Goal: Navigation & Orientation: Understand site structure

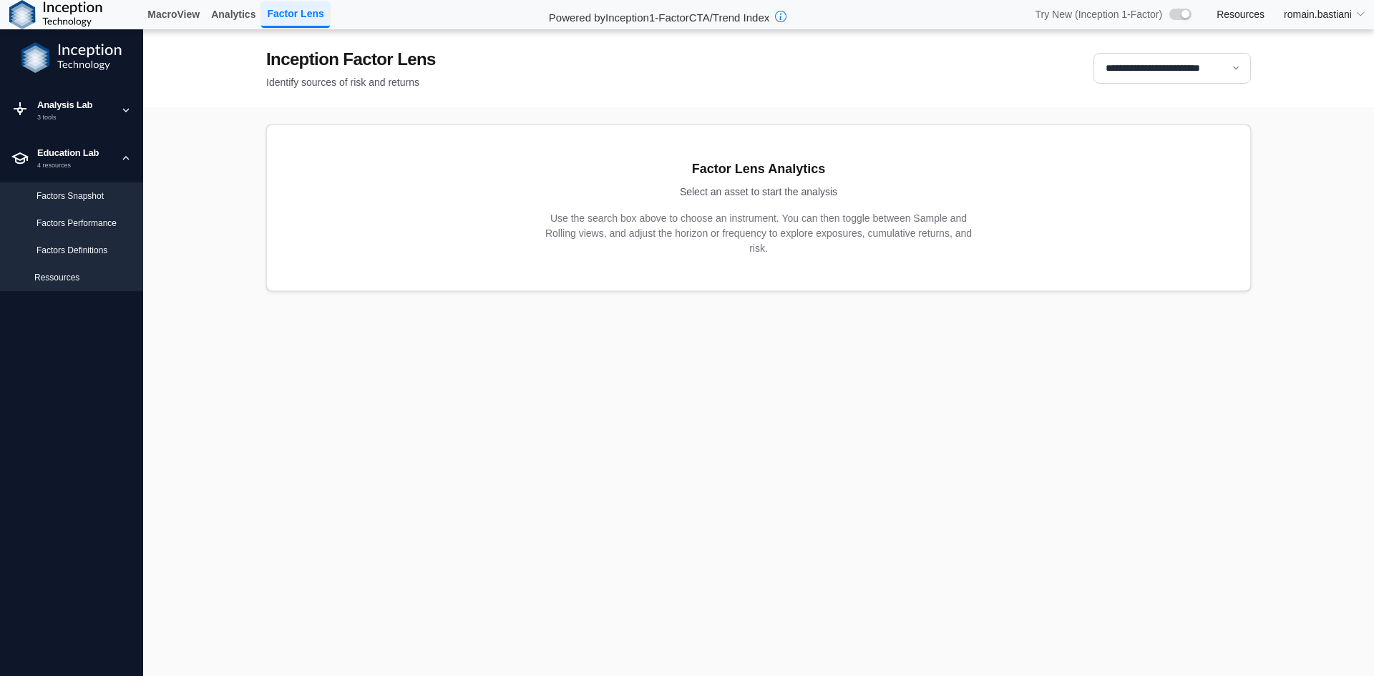
click at [101, 204] on div "Factors Snapshot" at bounding box center [71, 195] width 143 height 27
select select "**********"
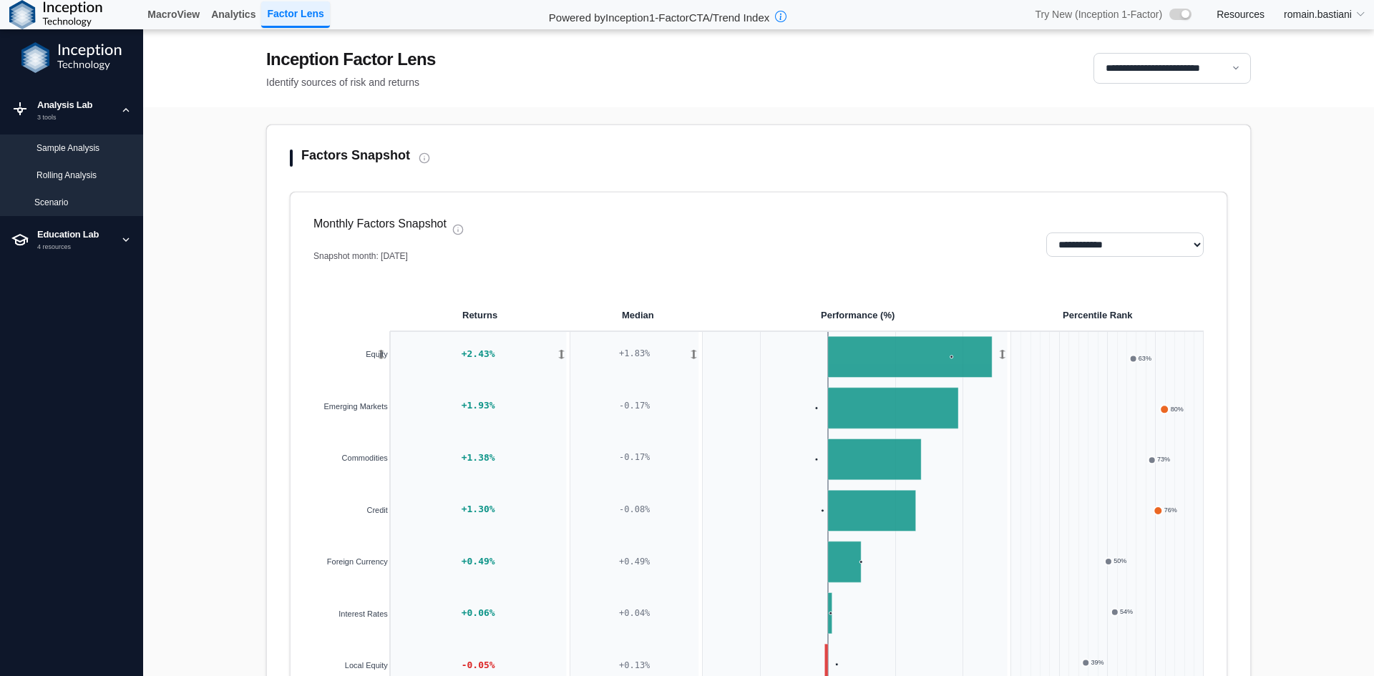
click at [89, 145] on div "Sample Analysis" at bounding box center [83, 148] width 95 height 13
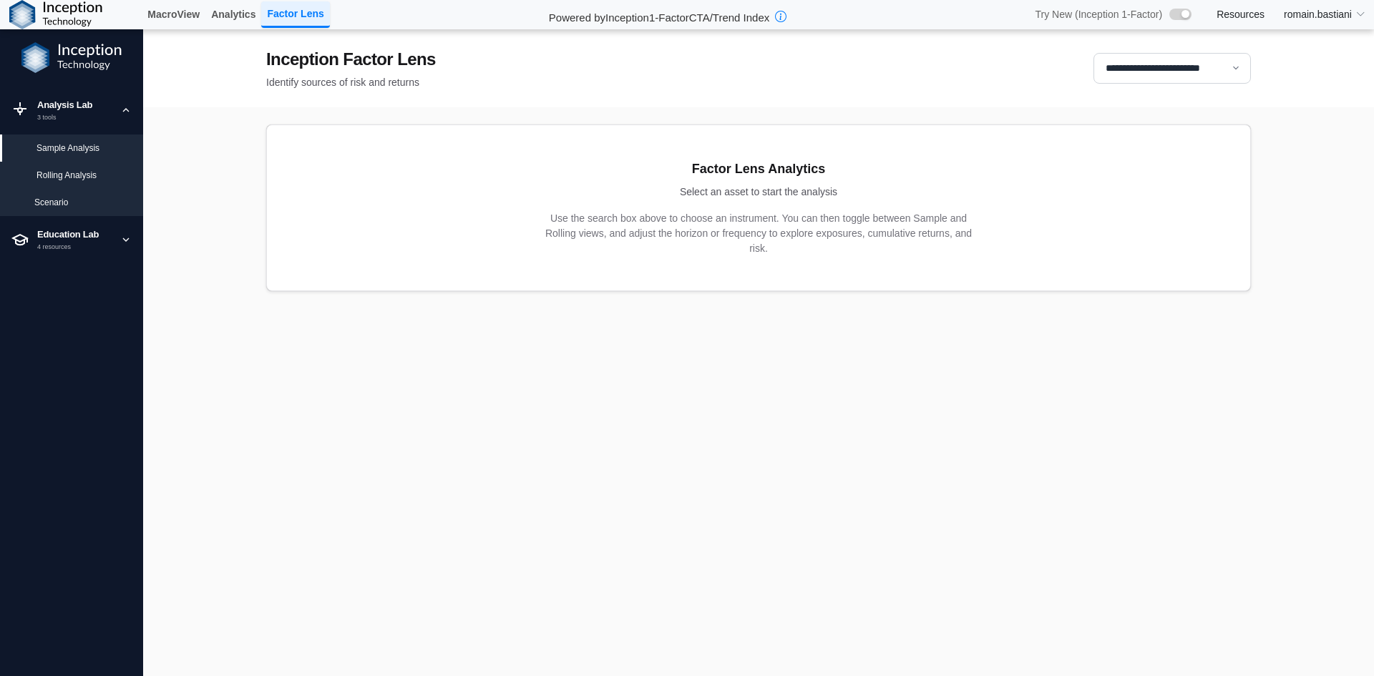
click at [91, 172] on div "Rolling Analysis" at bounding box center [83, 175] width 95 height 13
click at [94, 151] on div "Sample Analysis" at bounding box center [83, 148] width 95 height 13
click at [84, 200] on div "Scenario" at bounding box center [82, 202] width 97 height 13
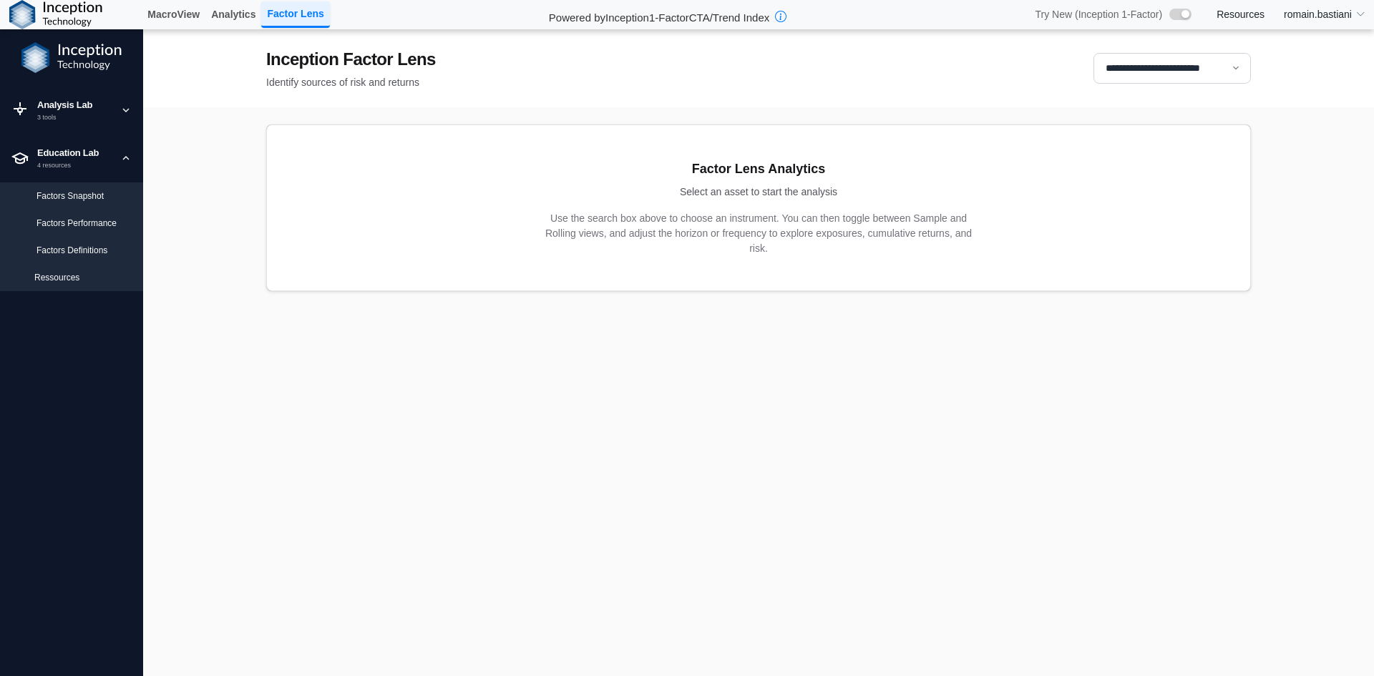
click at [88, 225] on div "Factors Performance" at bounding box center [83, 223] width 95 height 13
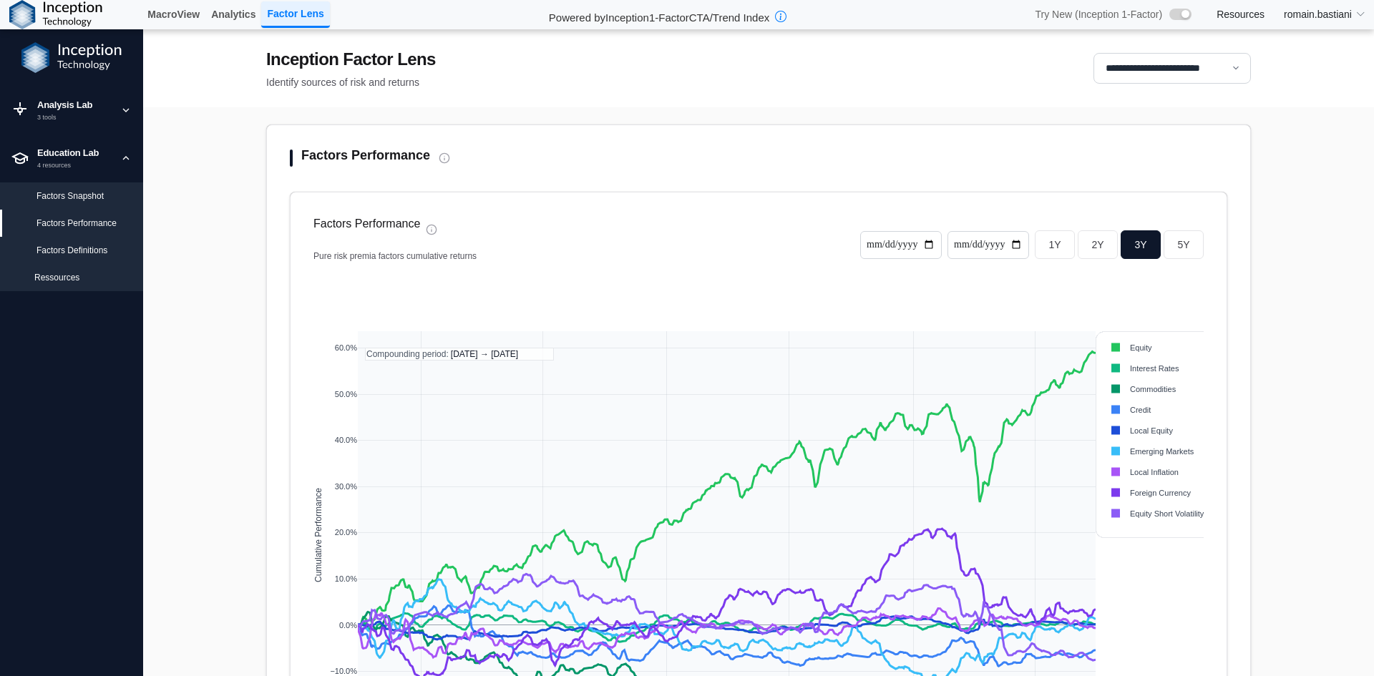
click at [92, 248] on div "Factors Definitions" at bounding box center [83, 250] width 95 height 13
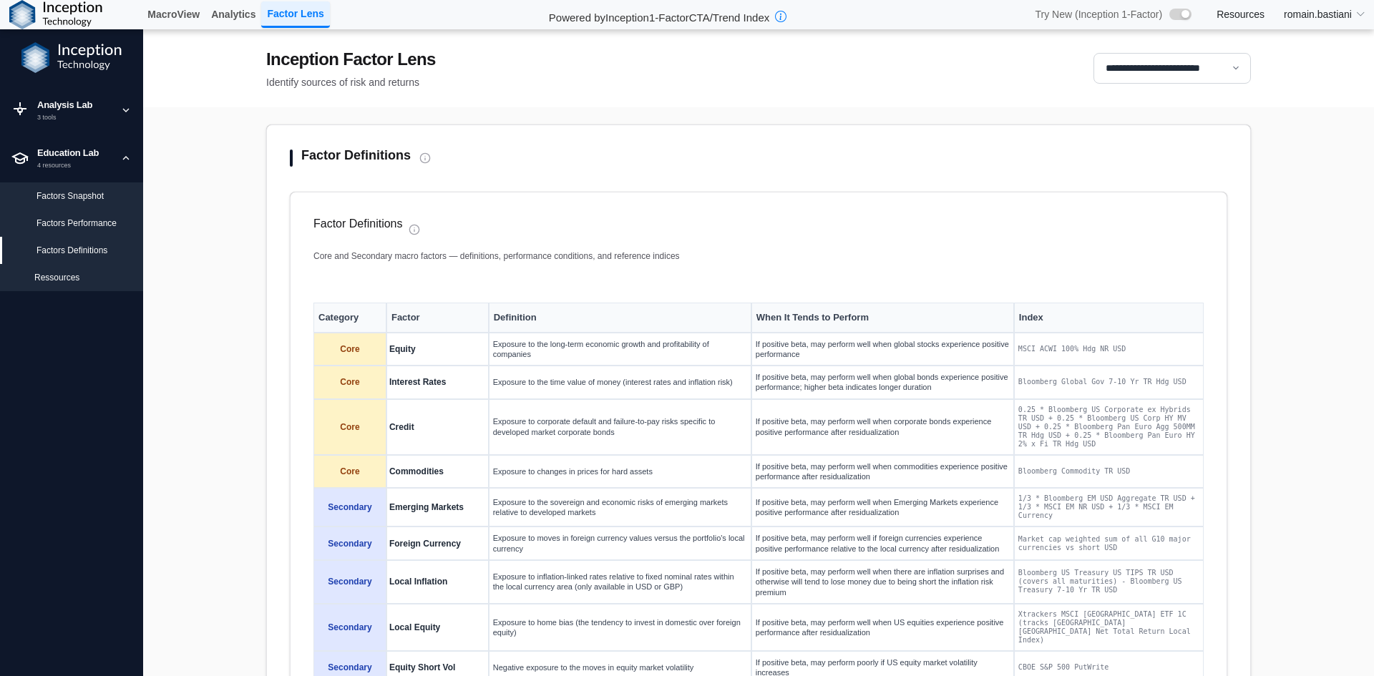
click at [92, 231] on div "Factors Performance" at bounding box center [71, 223] width 143 height 27
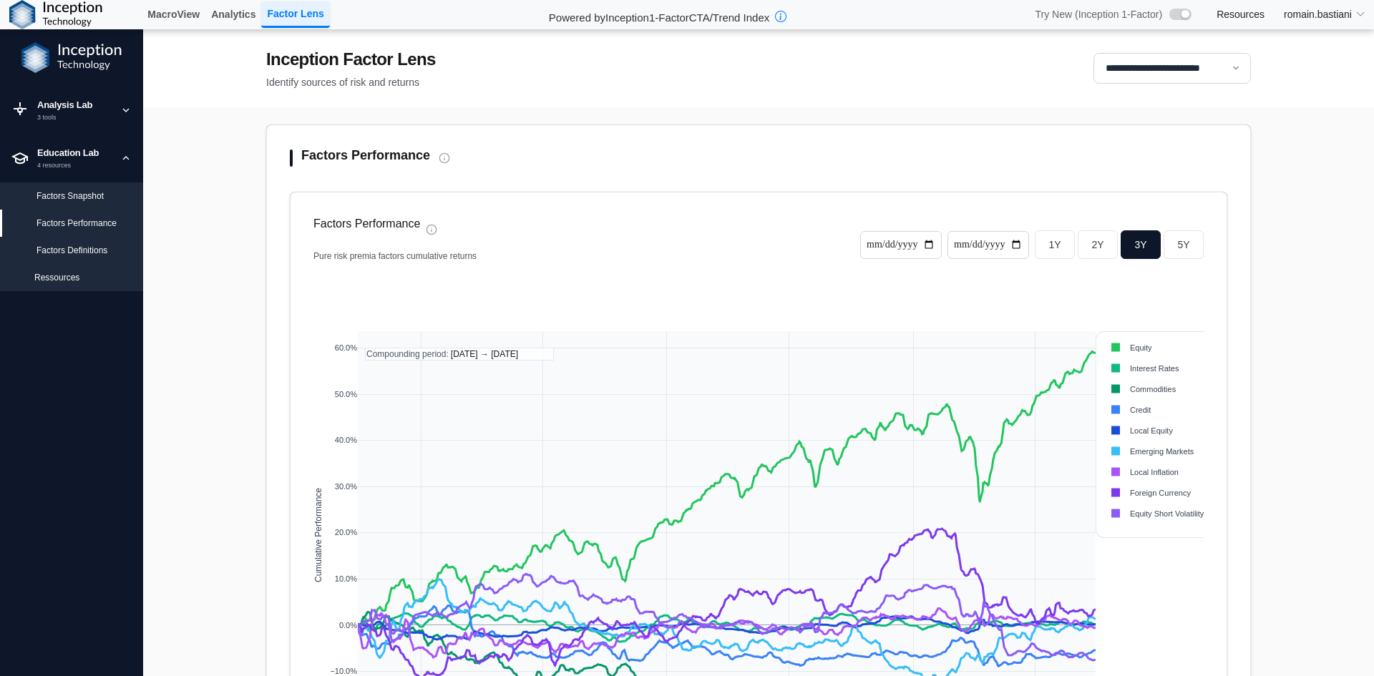
click at [92, 210] on div "Factors Performance" at bounding box center [71, 223] width 143 height 27
click at [89, 202] on div "Factors Snapshot" at bounding box center [71, 195] width 143 height 27
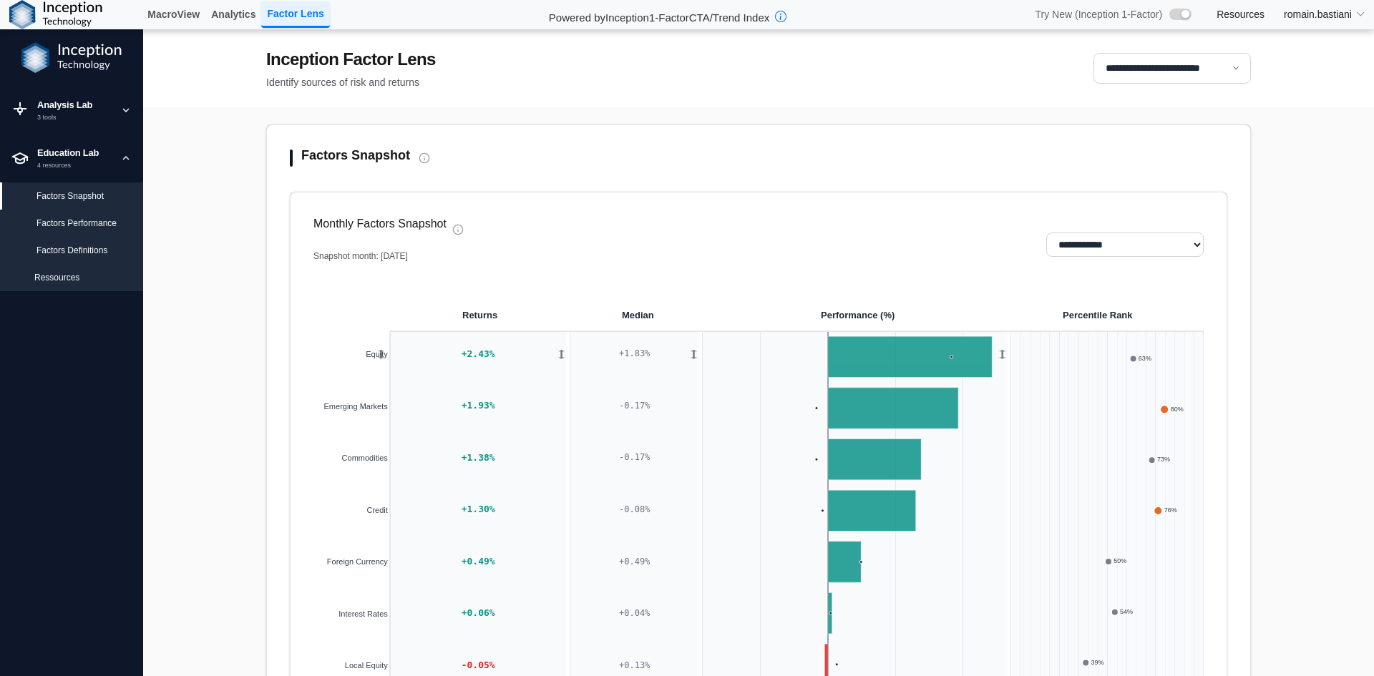
click at [95, 220] on div "Factors Performance" at bounding box center [83, 223] width 95 height 13
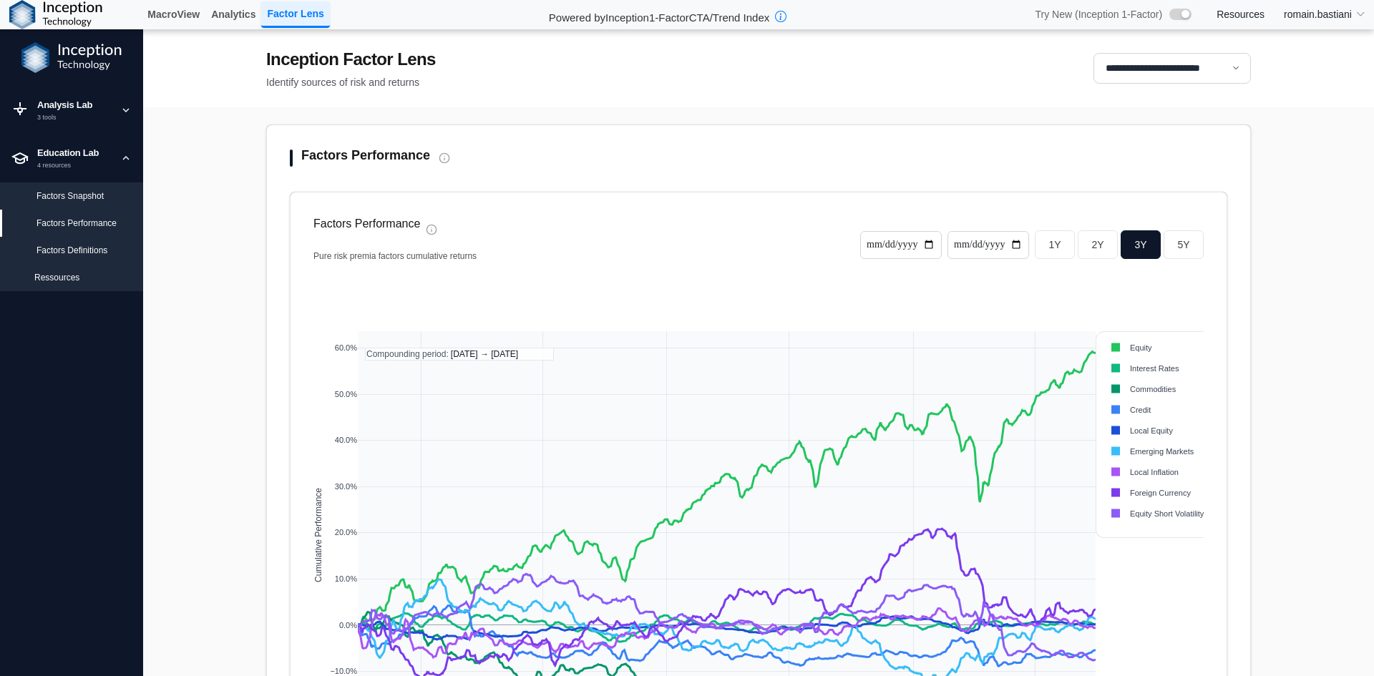
click at [95, 244] on div "Factors Definitions" at bounding box center [83, 250] width 95 height 13
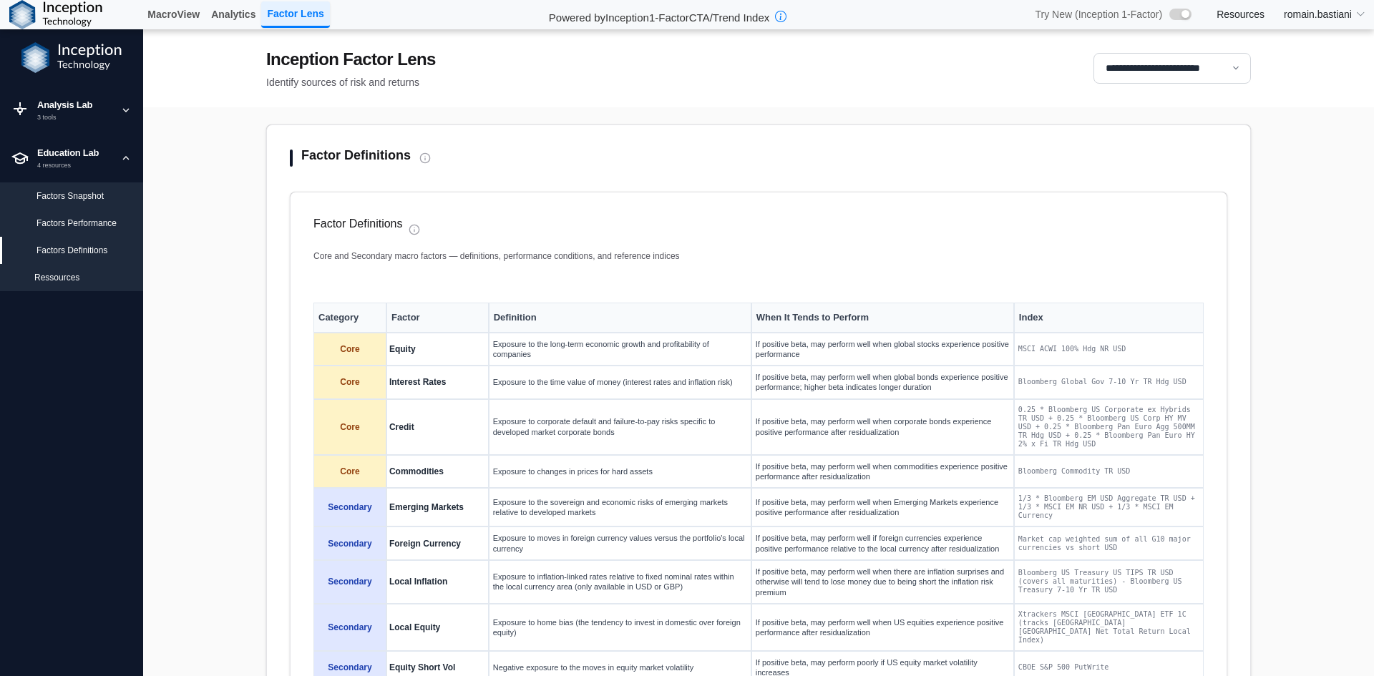
click at [90, 230] on div "Factors Performance" at bounding box center [71, 223] width 143 height 27
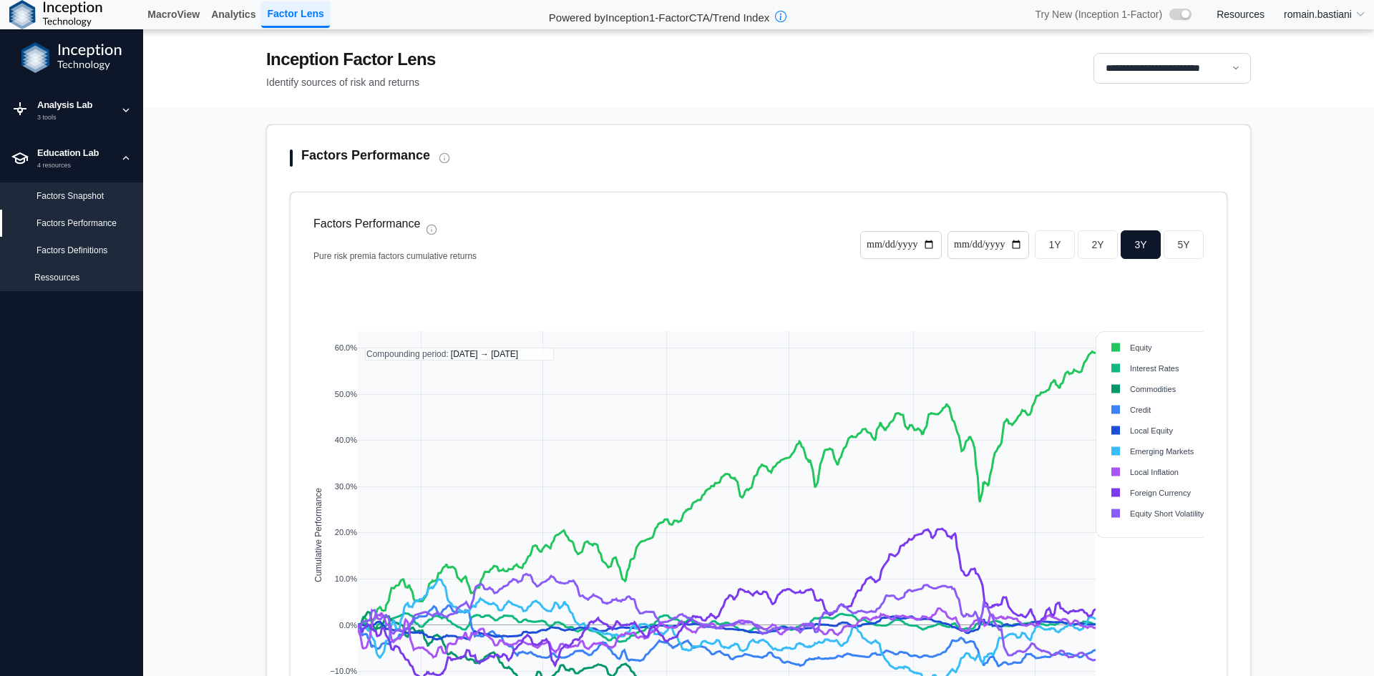
click at [91, 207] on div "Factors Snapshot" at bounding box center [71, 195] width 143 height 27
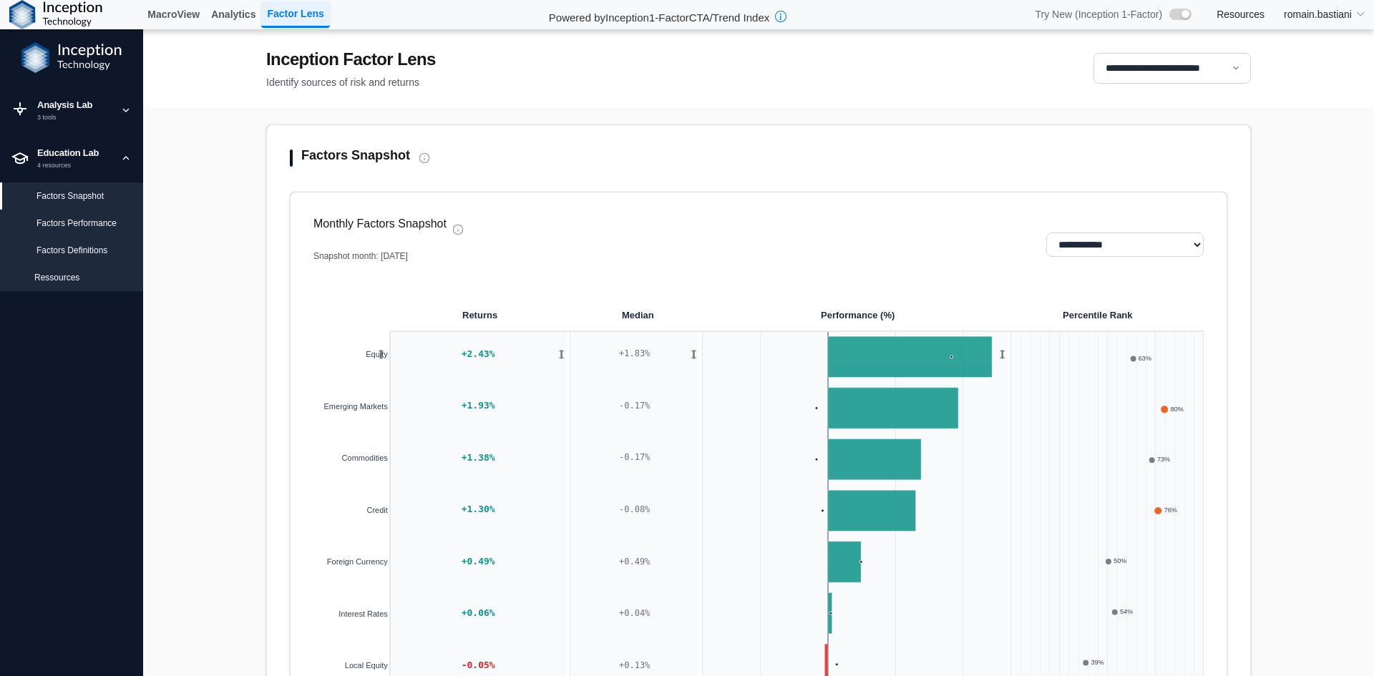
click at [99, 220] on div "Factors Performance" at bounding box center [83, 223] width 95 height 13
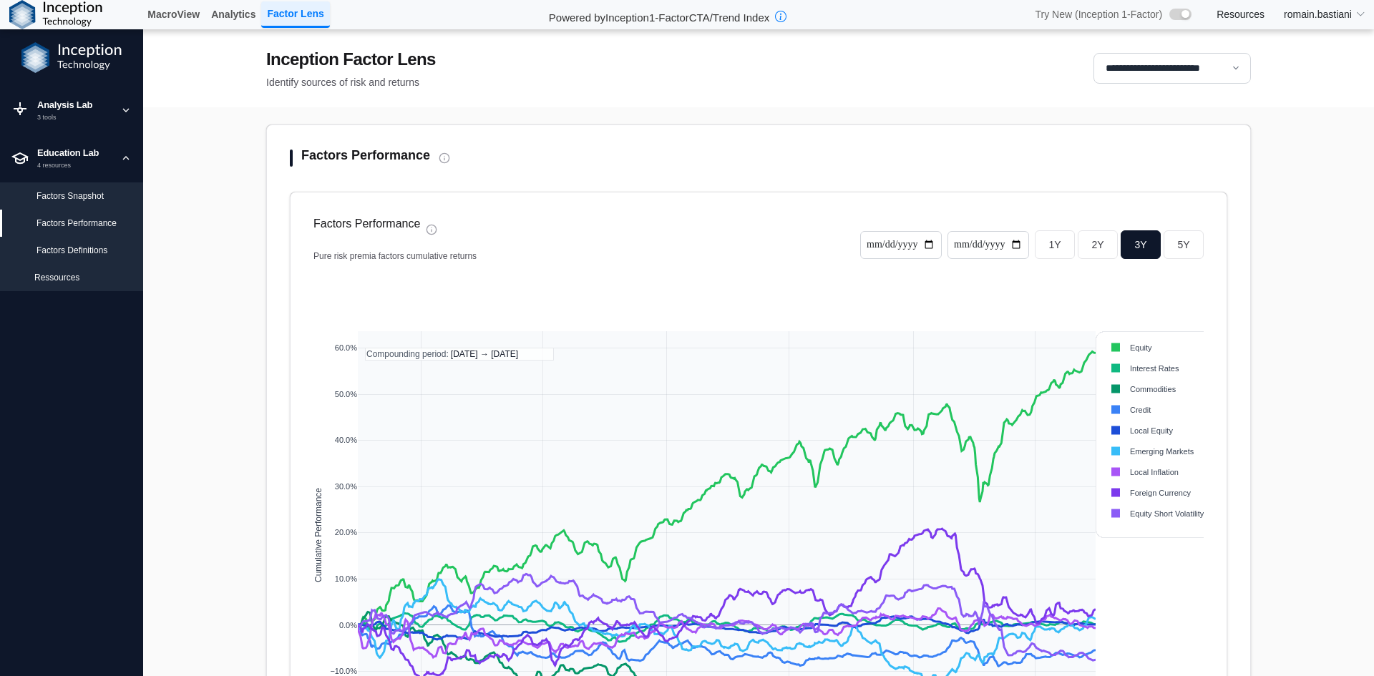
click at [99, 240] on div "Factors Definitions" at bounding box center [71, 250] width 143 height 27
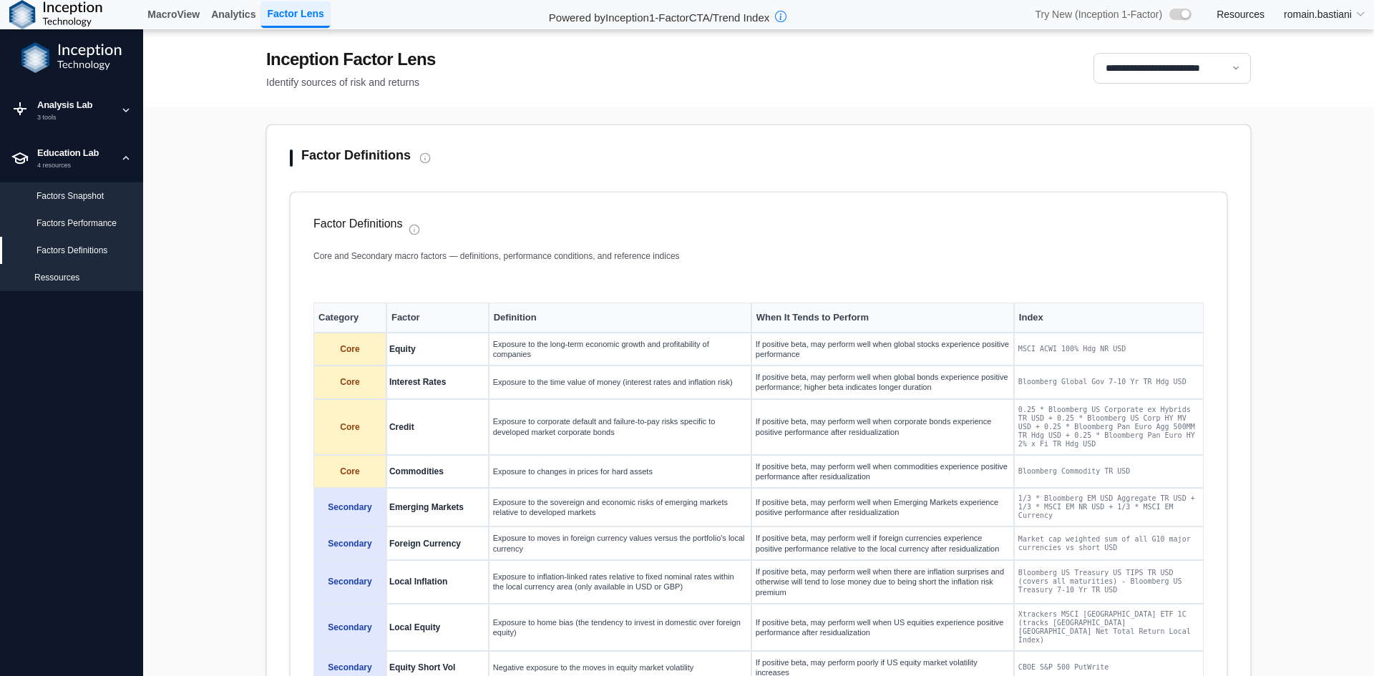
click at [93, 219] on div "Factors Performance" at bounding box center [83, 223] width 95 height 13
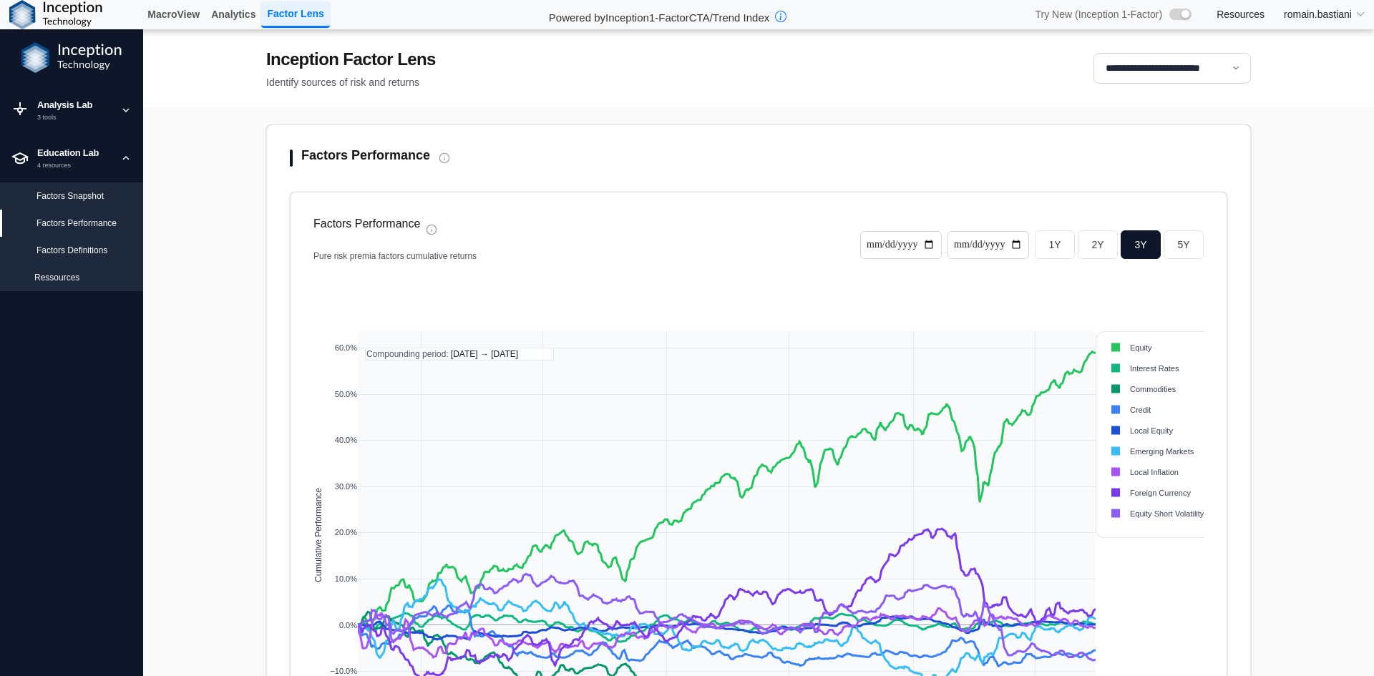
click at [92, 205] on div "Factors Snapshot" at bounding box center [71, 195] width 143 height 27
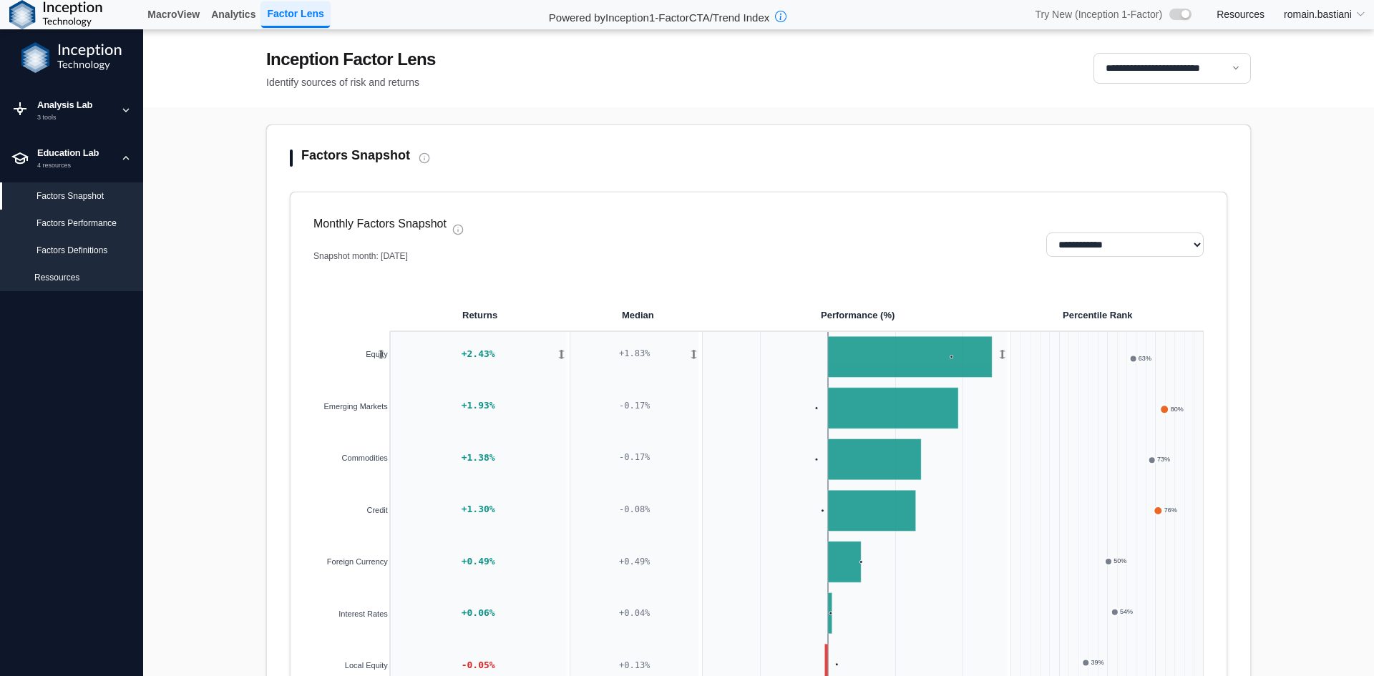
click at [96, 228] on div "Factors Performance" at bounding box center [83, 223] width 95 height 13
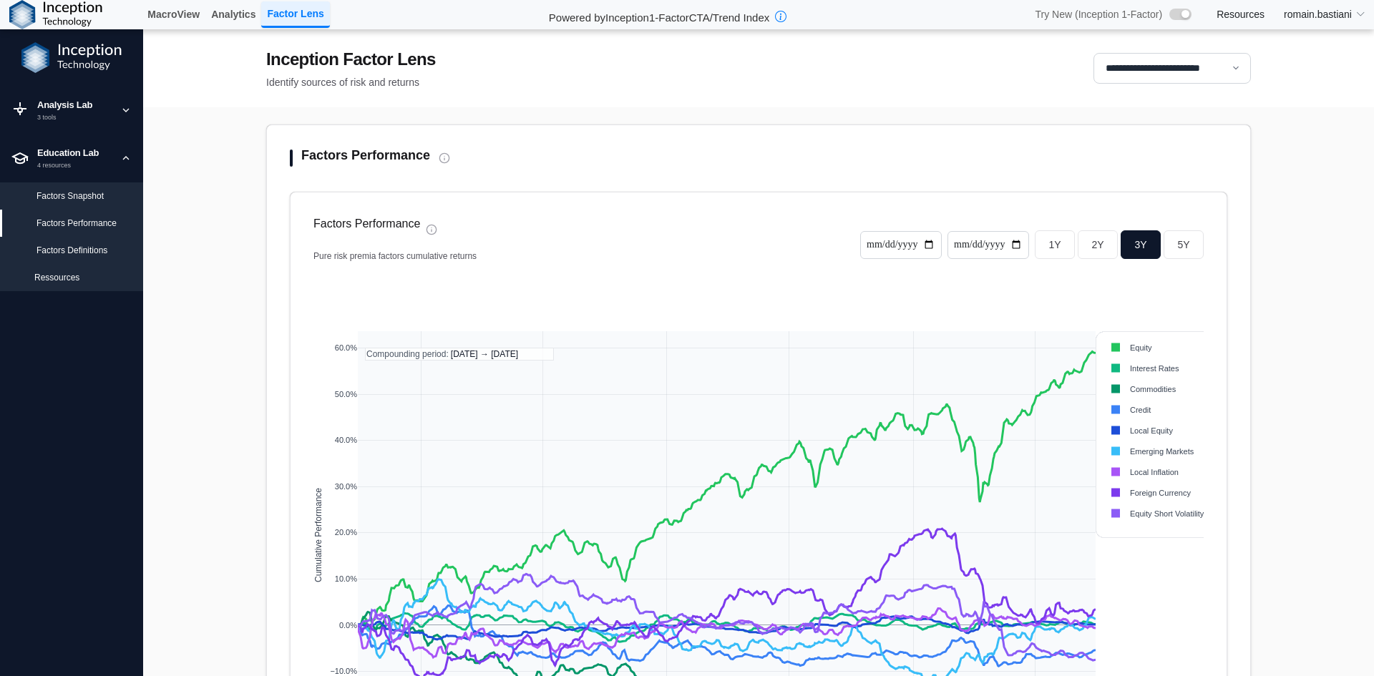
click at [93, 248] on div "Factors Definitions" at bounding box center [83, 250] width 95 height 13
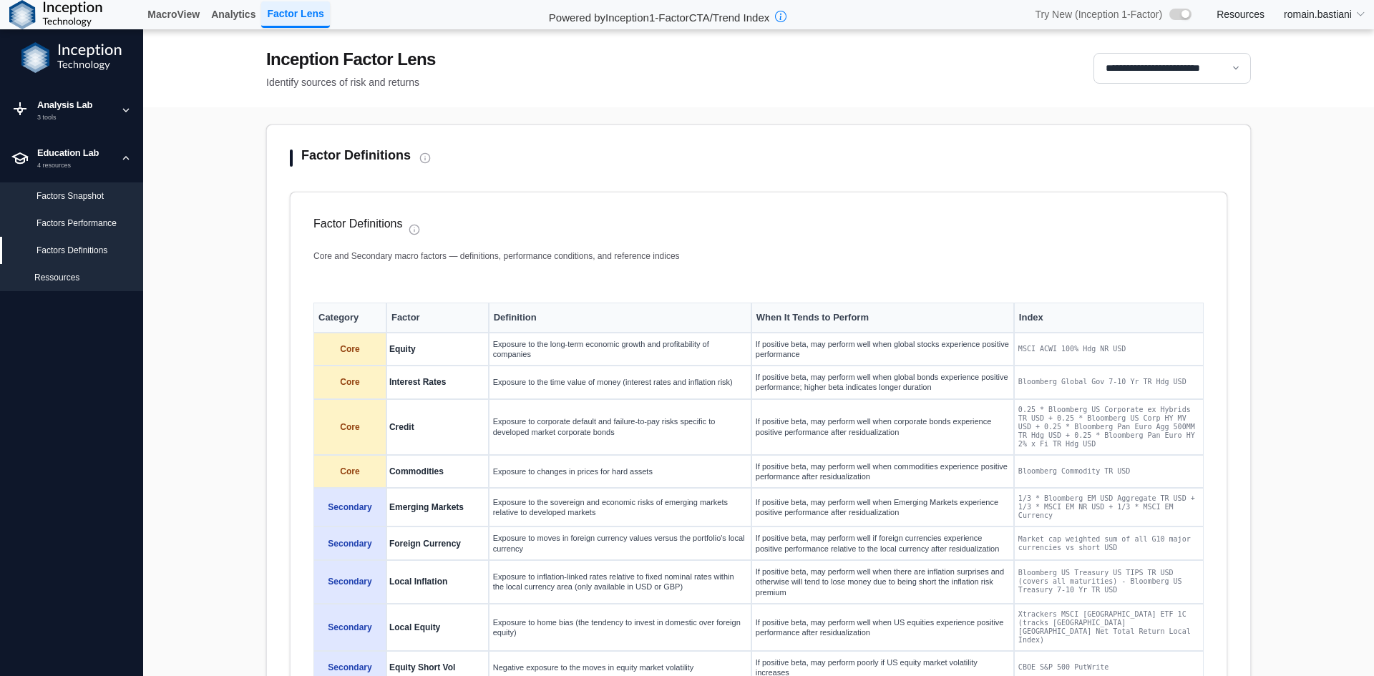
click at [91, 210] on div "Factors Performance" at bounding box center [71, 223] width 143 height 27
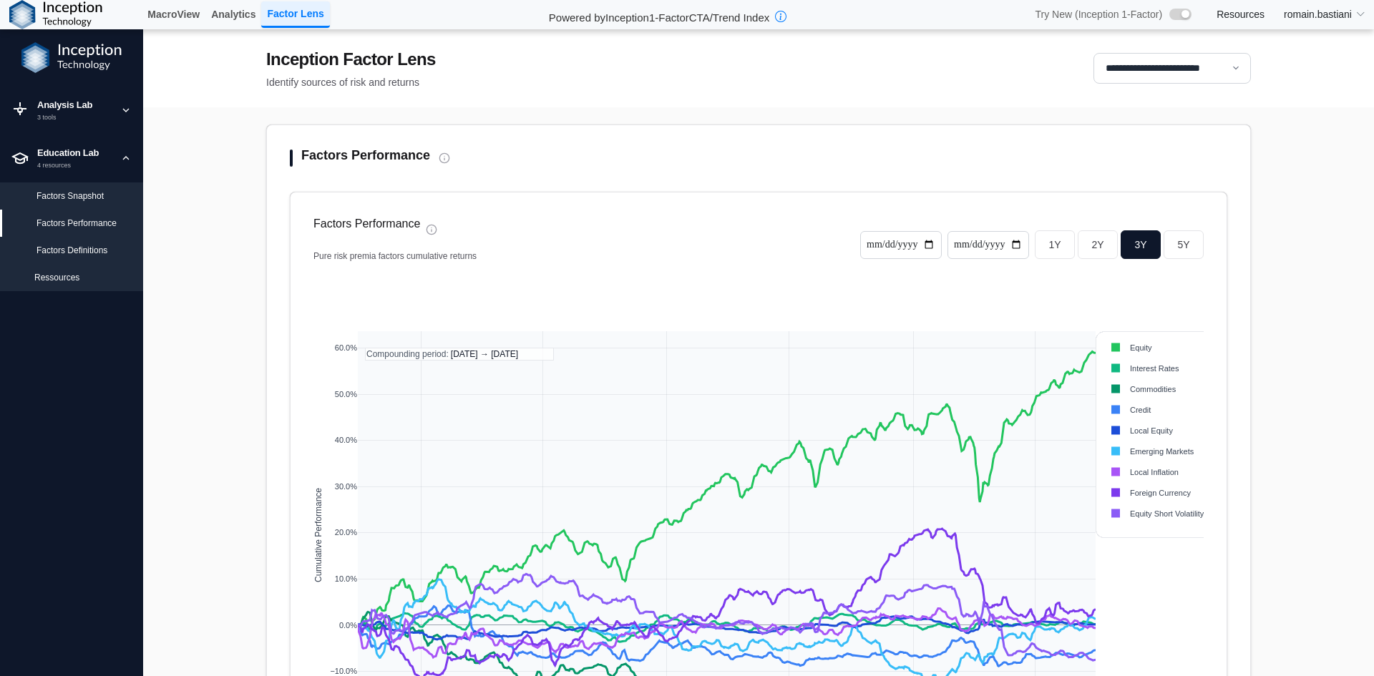
click at [93, 198] on div "Factors Snapshot" at bounding box center [83, 196] width 95 height 13
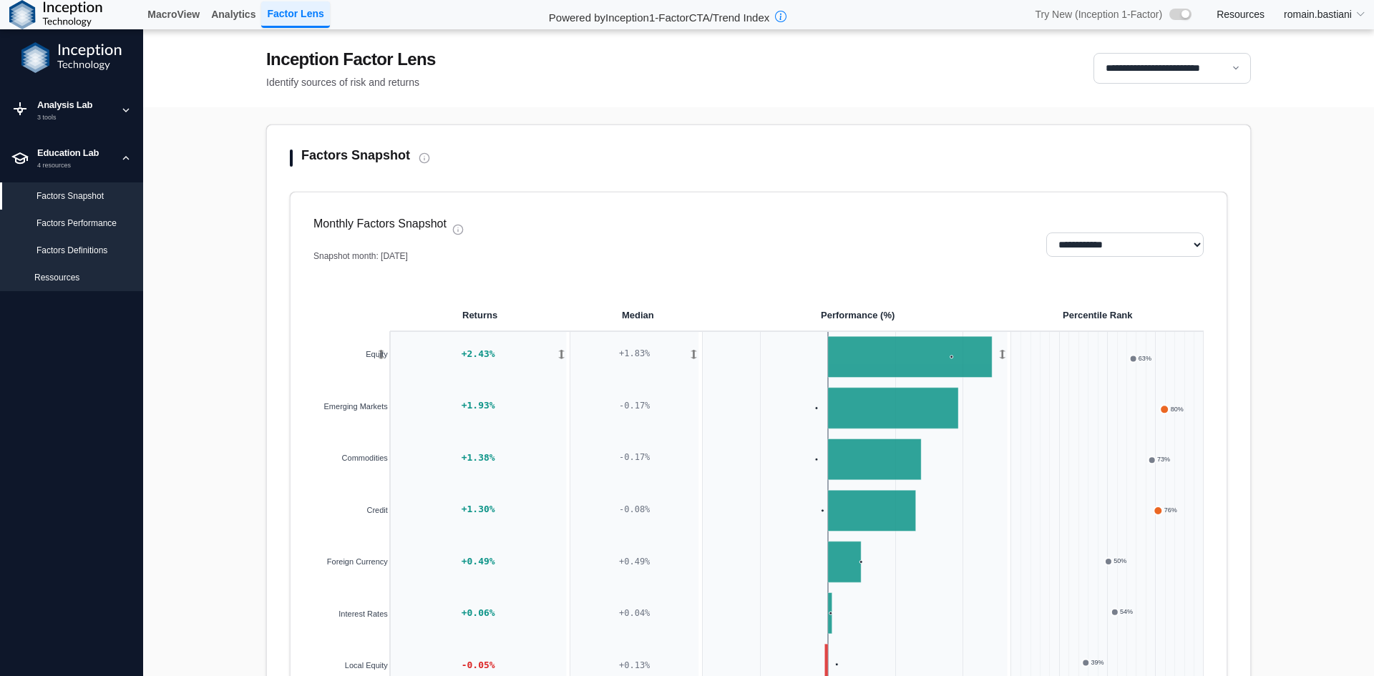
click at [77, 268] on div "Ressources" at bounding box center [71, 277] width 143 height 27
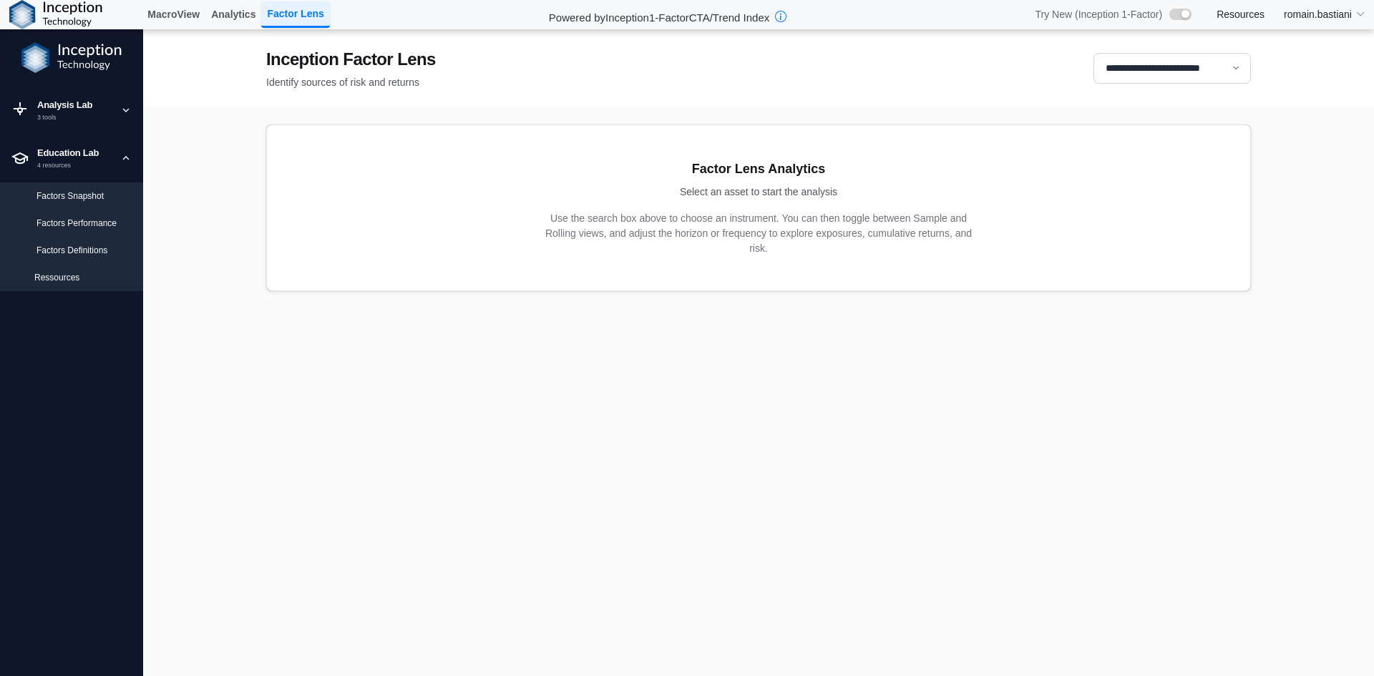
click at [120, 183] on div "Factors Snapshot" at bounding box center [71, 195] width 143 height 27
select select "**********"
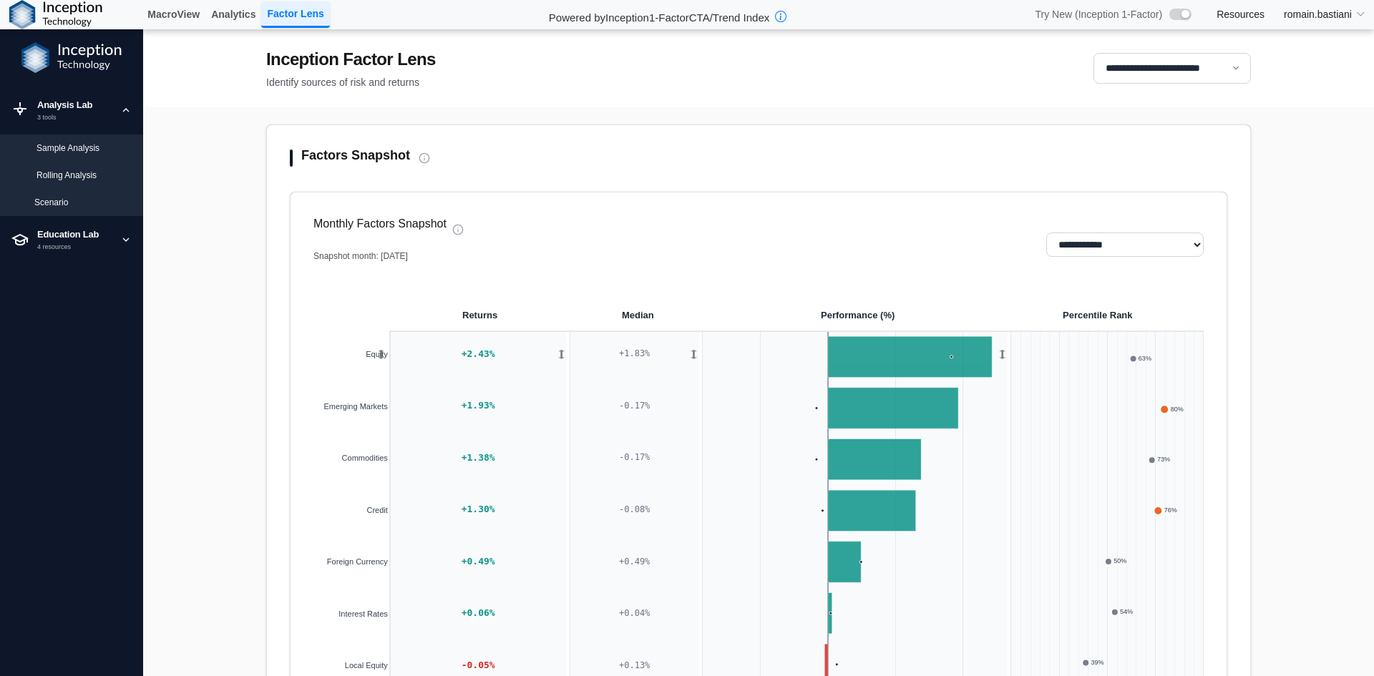
click at [81, 145] on div "Sample Analysis" at bounding box center [83, 148] width 95 height 13
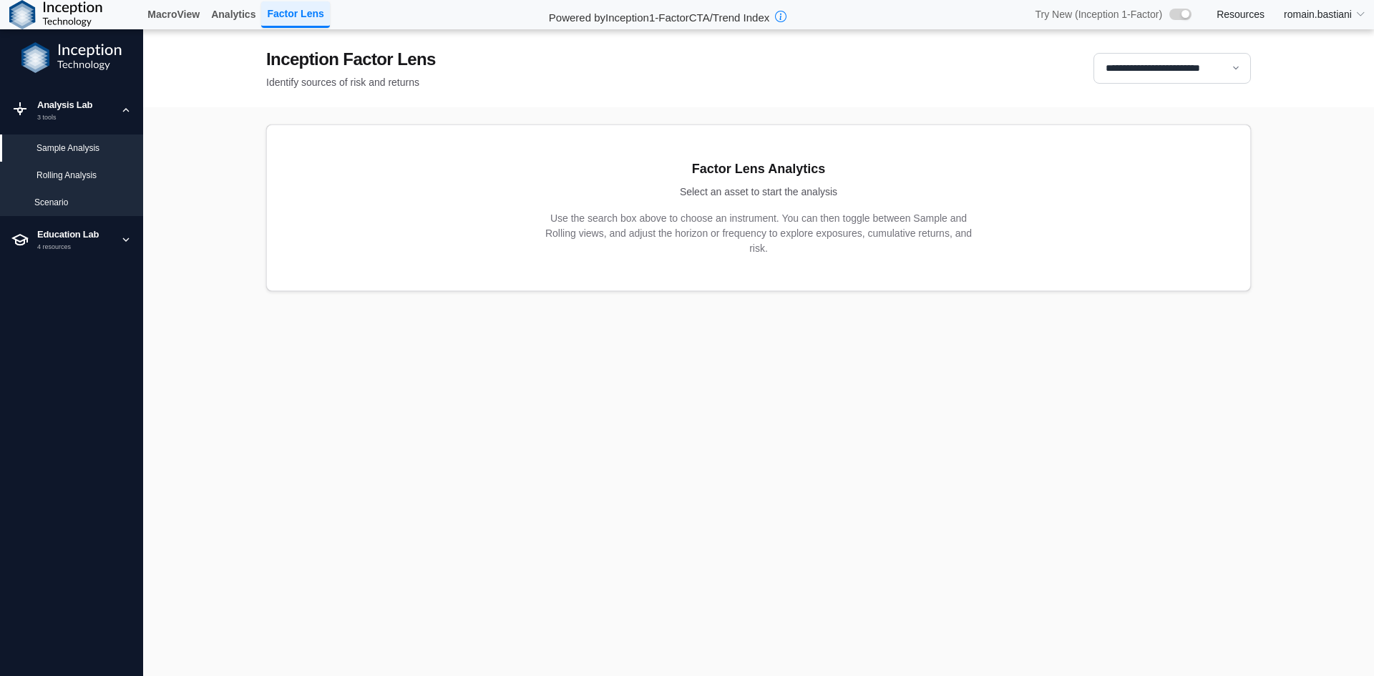
click at [74, 170] on div "Rolling Analysis" at bounding box center [83, 175] width 95 height 13
click at [73, 193] on div "Scenario" at bounding box center [71, 202] width 143 height 27
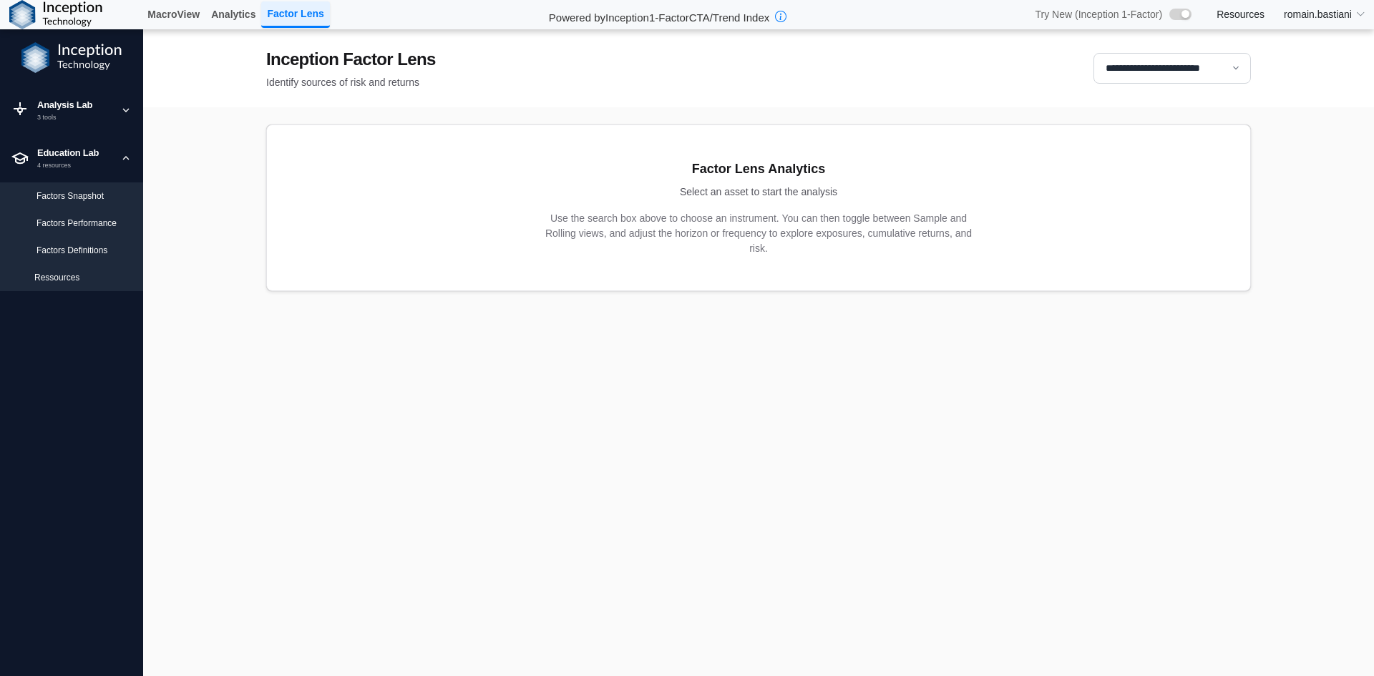
click at [72, 203] on div "Factors Snapshot" at bounding box center [71, 195] width 143 height 27
select select "**********"
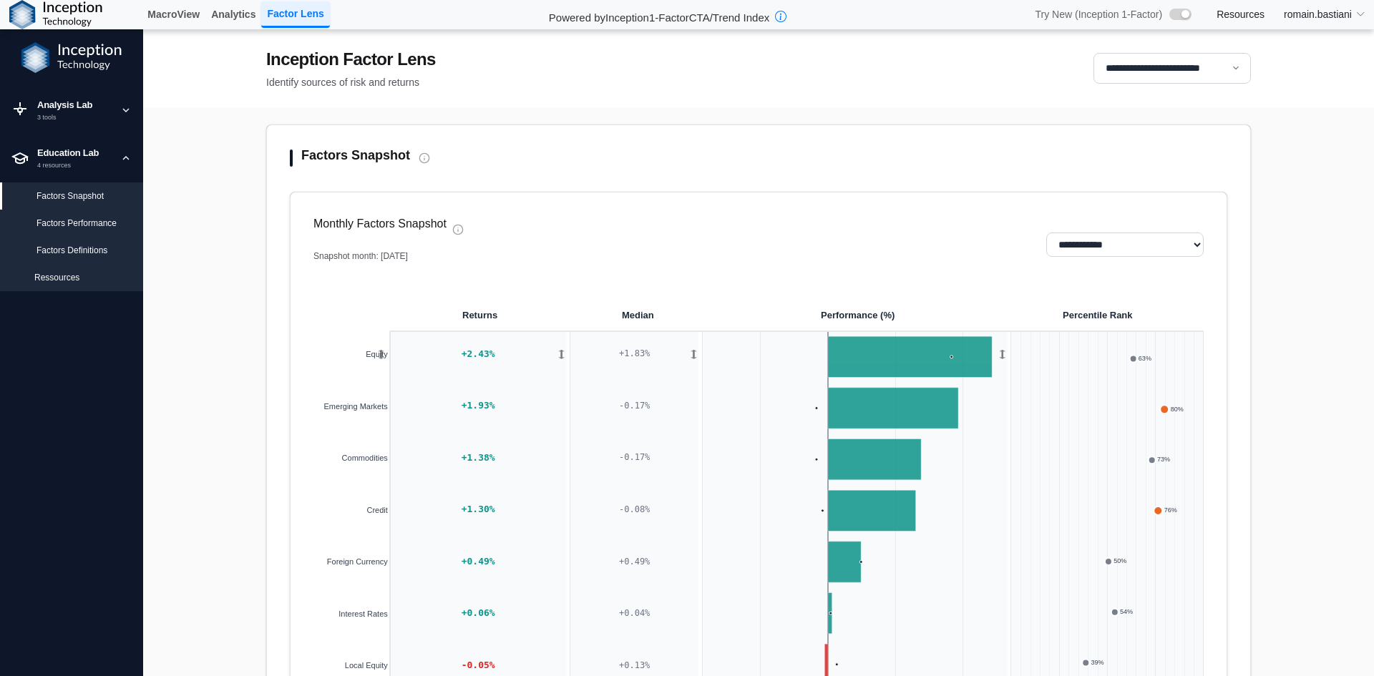
click at [77, 219] on div "Factors Performance" at bounding box center [83, 223] width 95 height 13
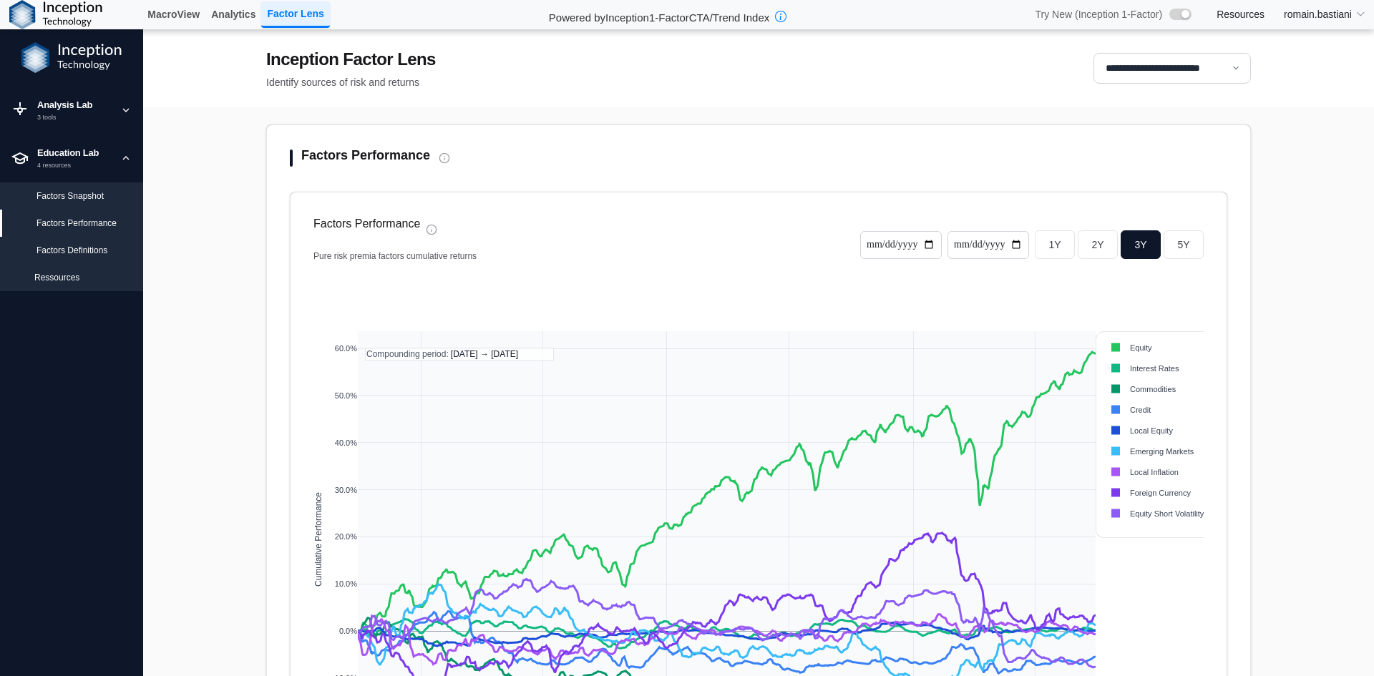
click at [74, 240] on div "Factors Definitions" at bounding box center [71, 250] width 143 height 27
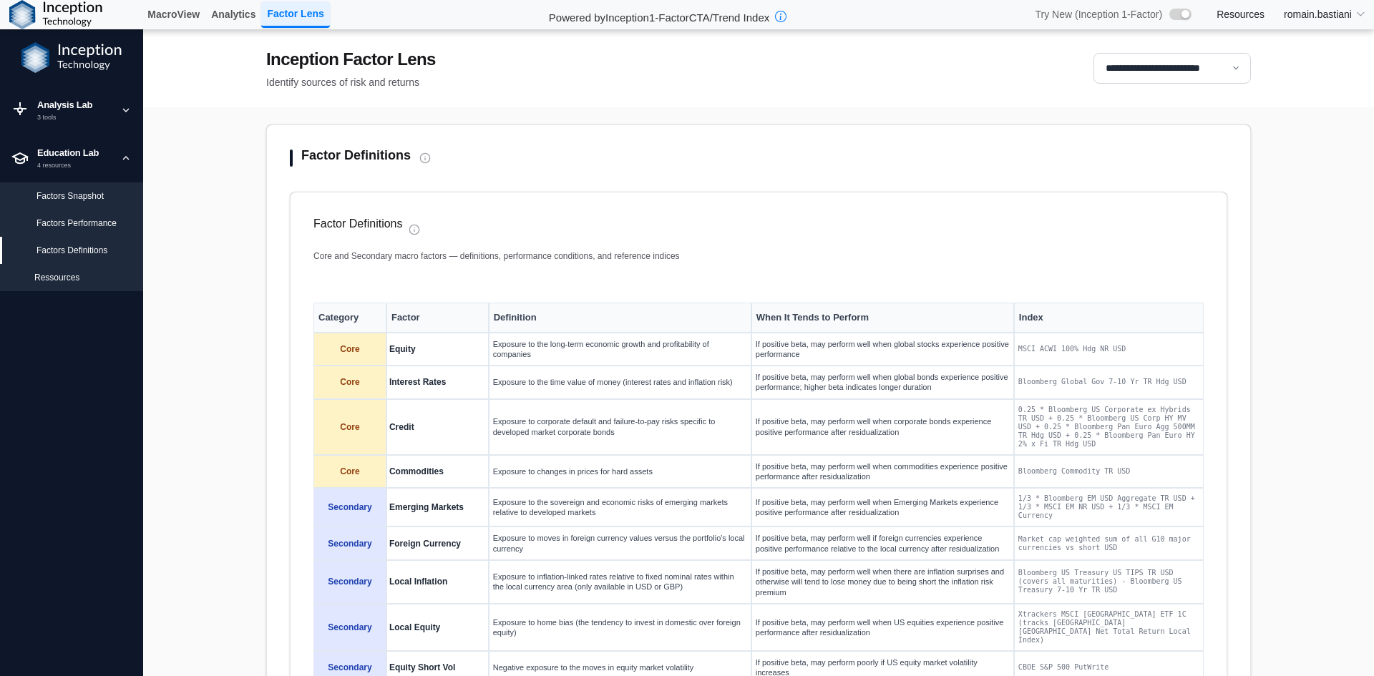
click at [68, 213] on div "Factors Performance" at bounding box center [71, 223] width 143 height 27
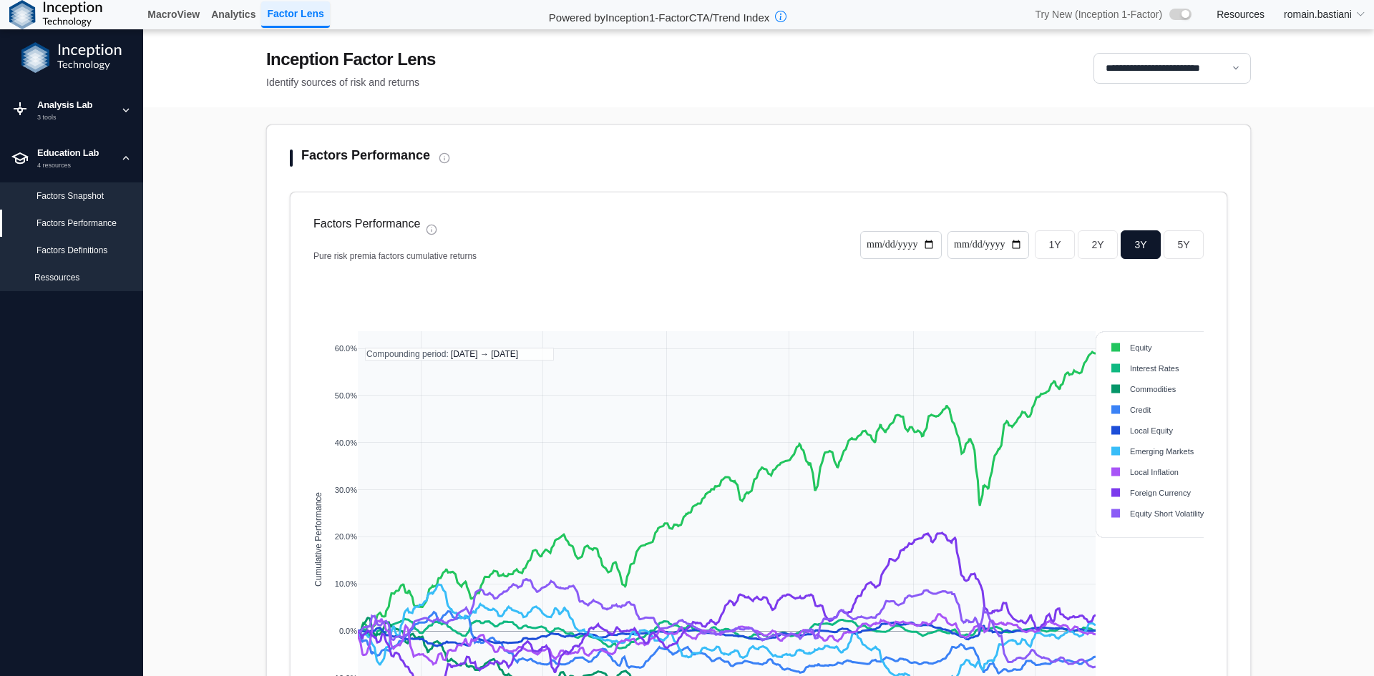
click at [68, 200] on div "Factors Snapshot" at bounding box center [83, 196] width 95 height 13
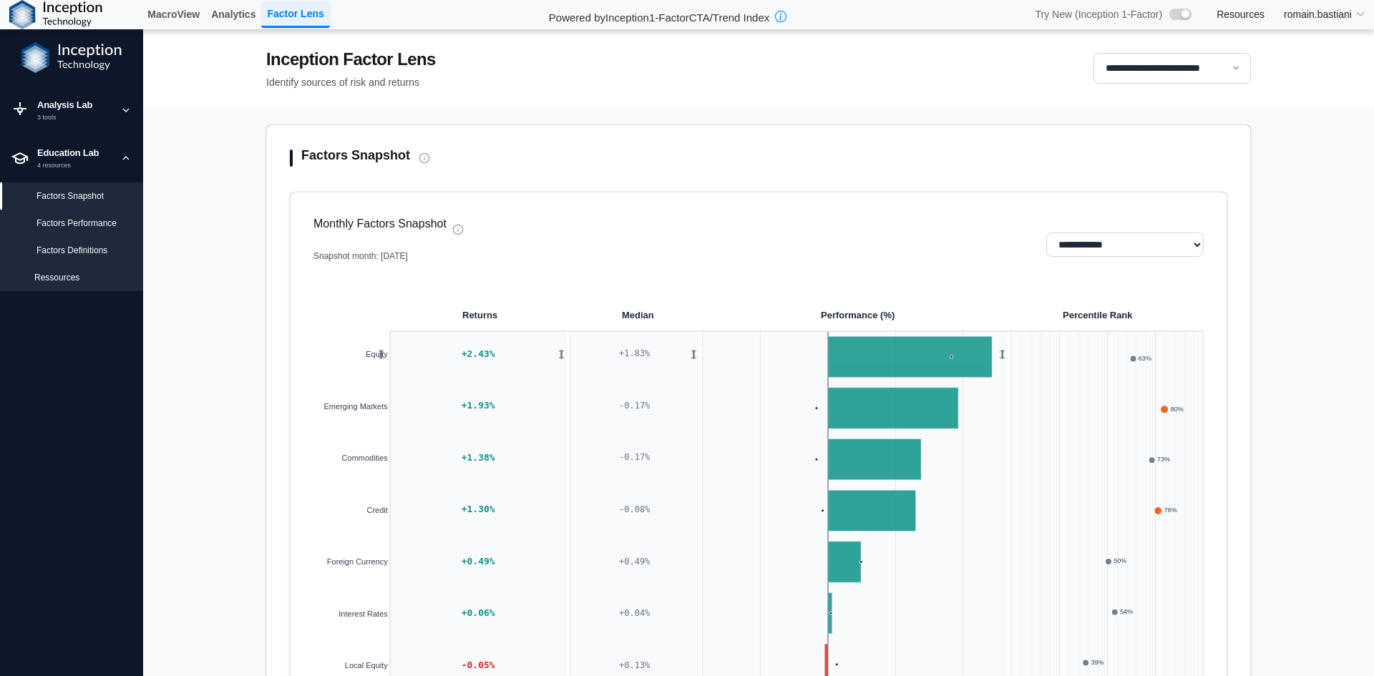
click at [72, 217] on div "Factors Performance" at bounding box center [83, 223] width 95 height 13
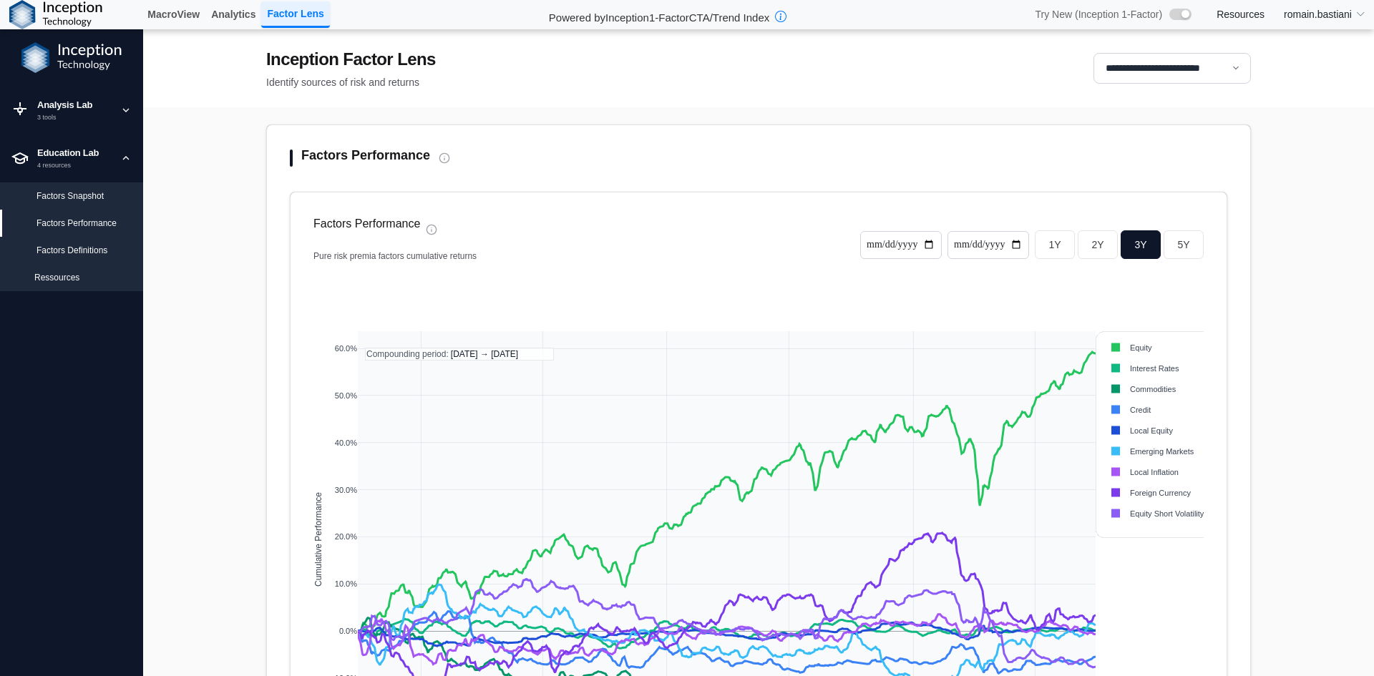
click at [69, 203] on div "Factors Snapshot" at bounding box center [71, 195] width 143 height 27
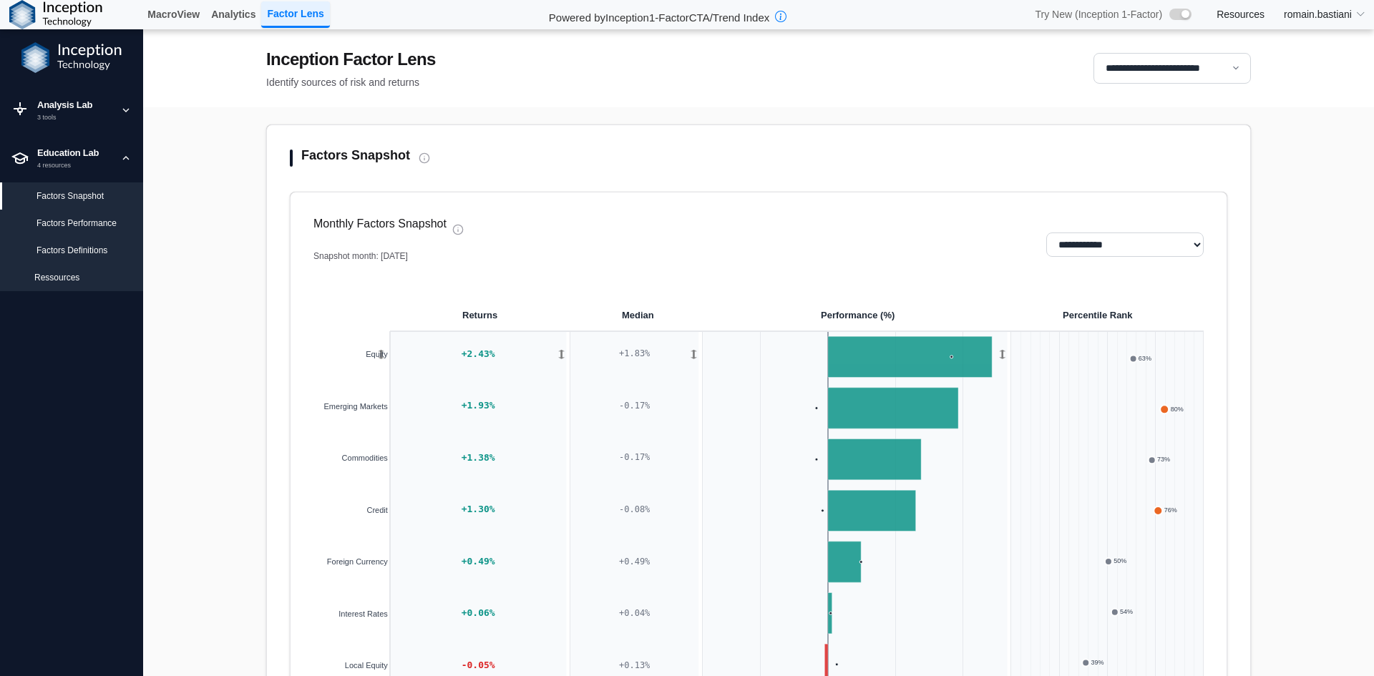
click at [76, 219] on div "Factors Performance" at bounding box center [83, 223] width 95 height 13
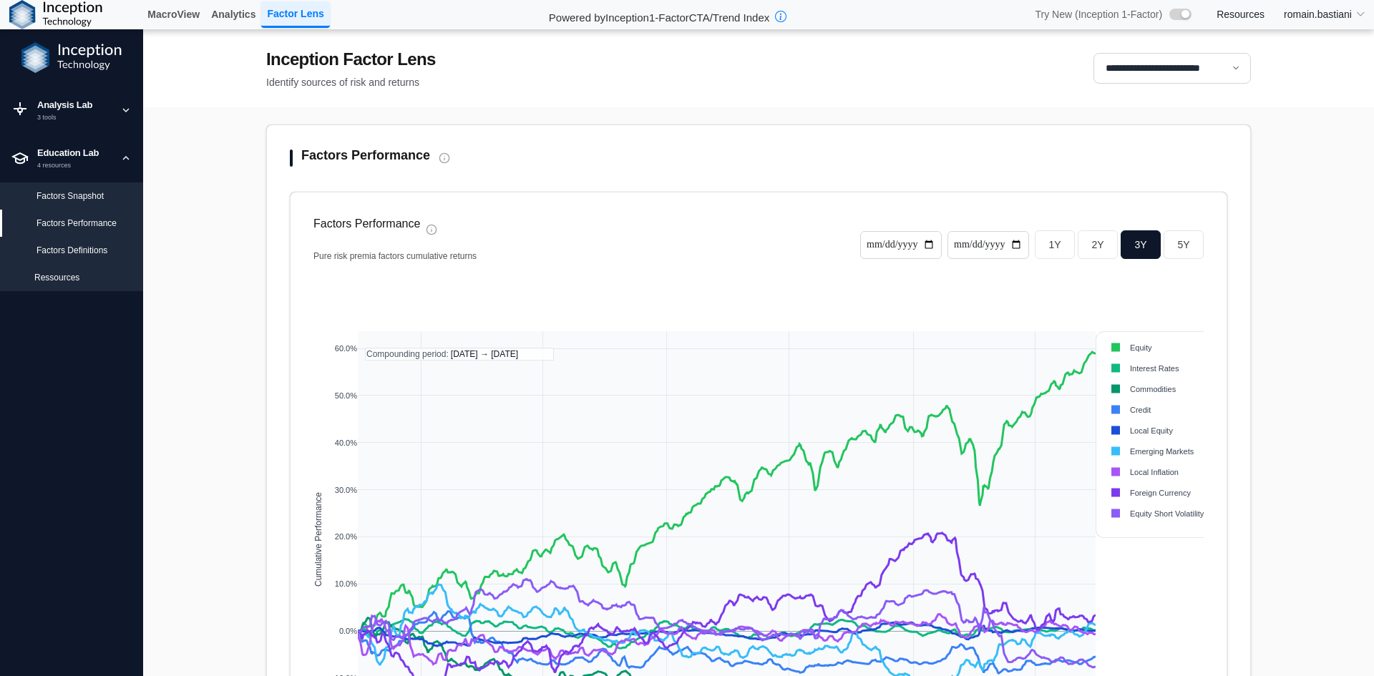
click at [72, 201] on div "Factors Snapshot" at bounding box center [83, 196] width 95 height 13
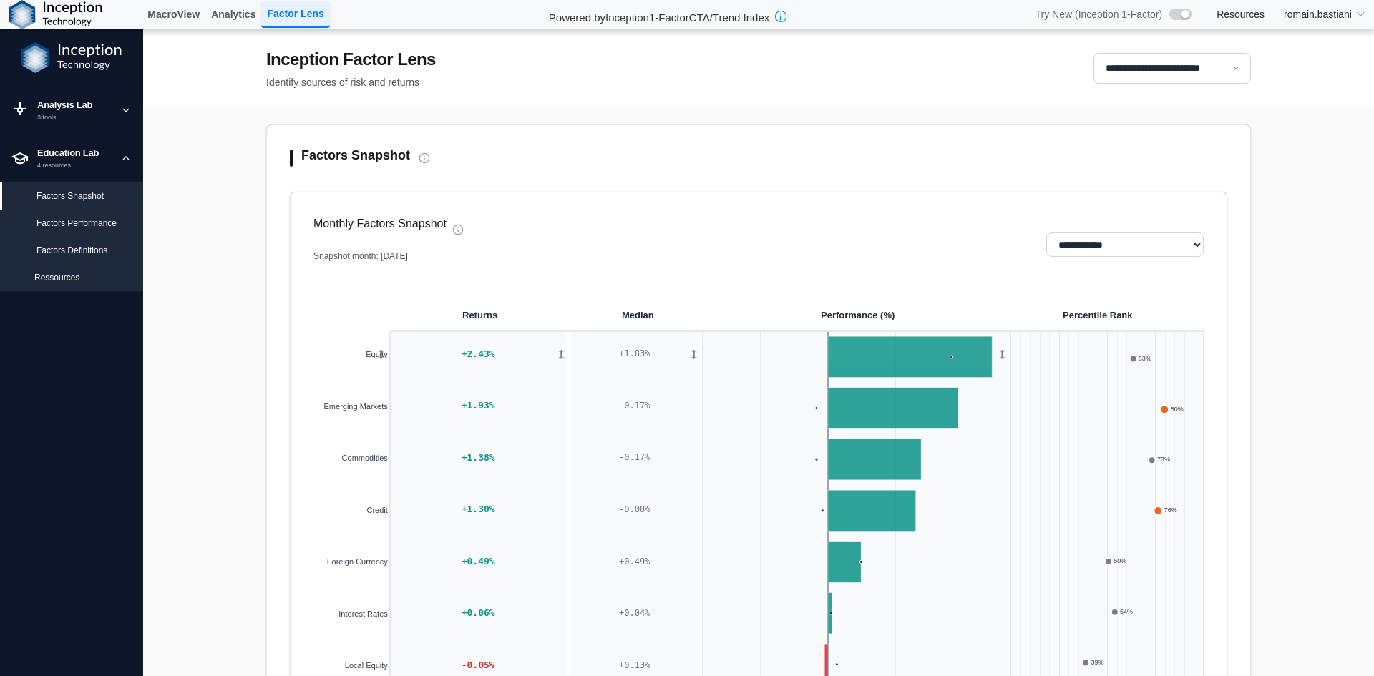
click at [74, 221] on div "Factors Performance" at bounding box center [83, 223] width 95 height 13
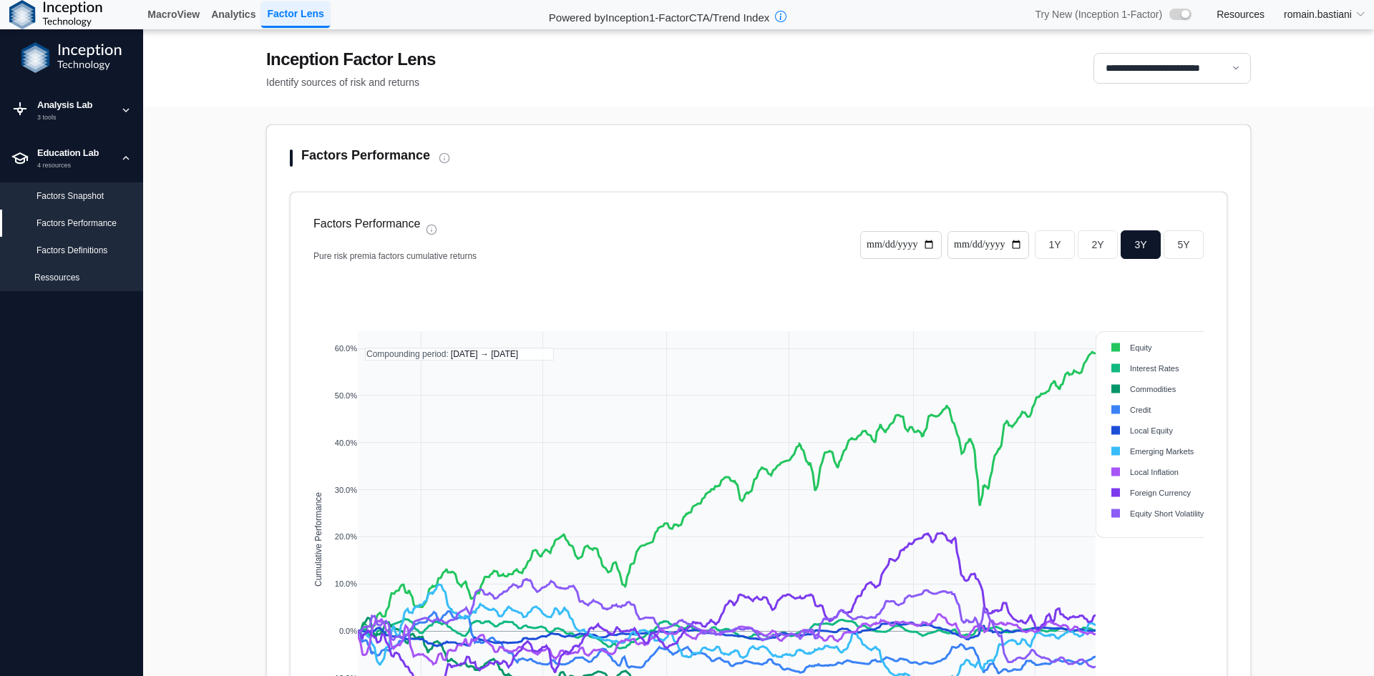
click at [69, 205] on div "Factors Snapshot" at bounding box center [71, 195] width 143 height 27
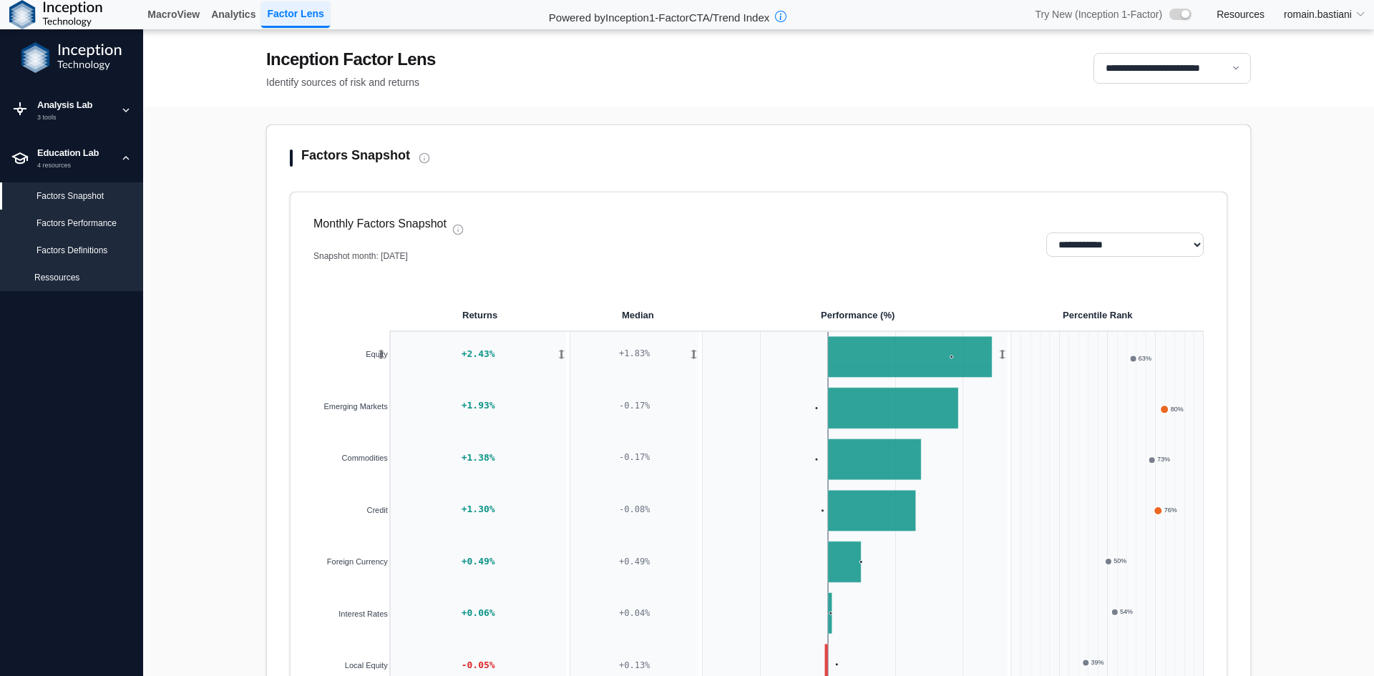
click at [69, 226] on div "Factors Performance" at bounding box center [83, 223] width 95 height 13
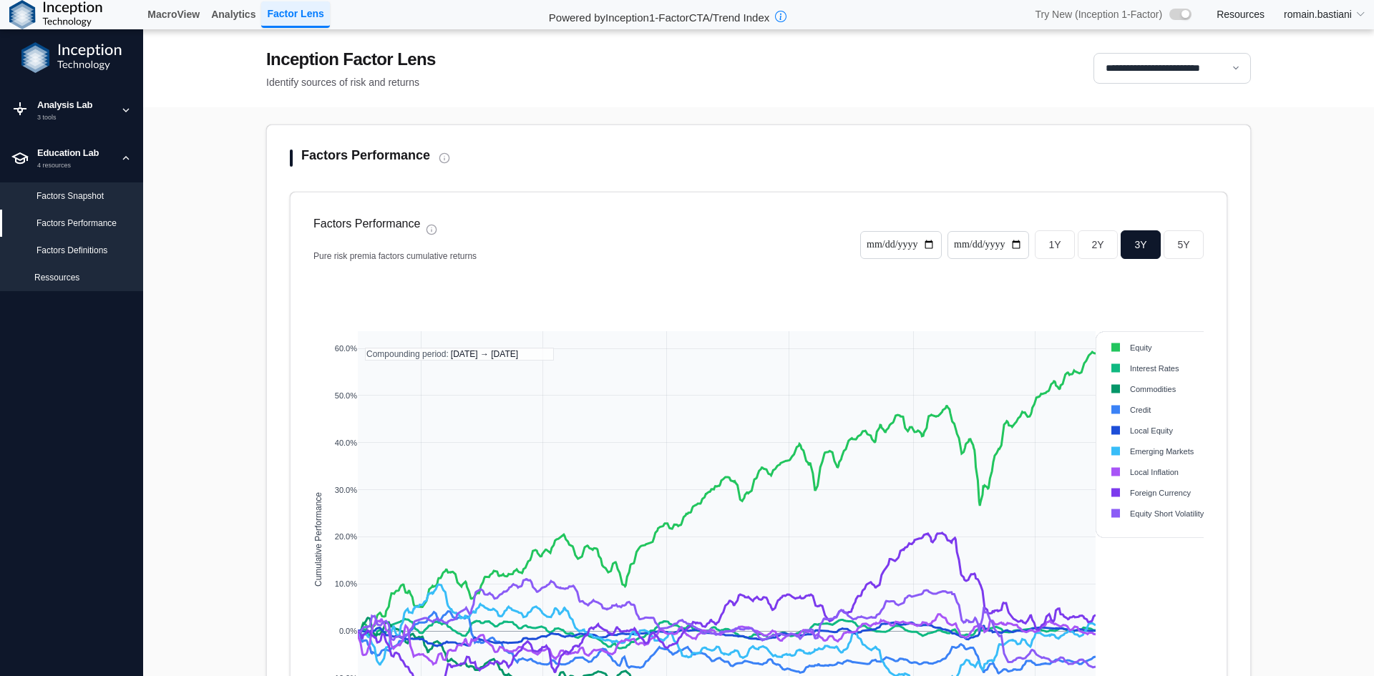
click at [65, 210] on div "Factors Performance" at bounding box center [71, 223] width 143 height 27
click at [64, 205] on div "Factors Snapshot" at bounding box center [71, 195] width 143 height 27
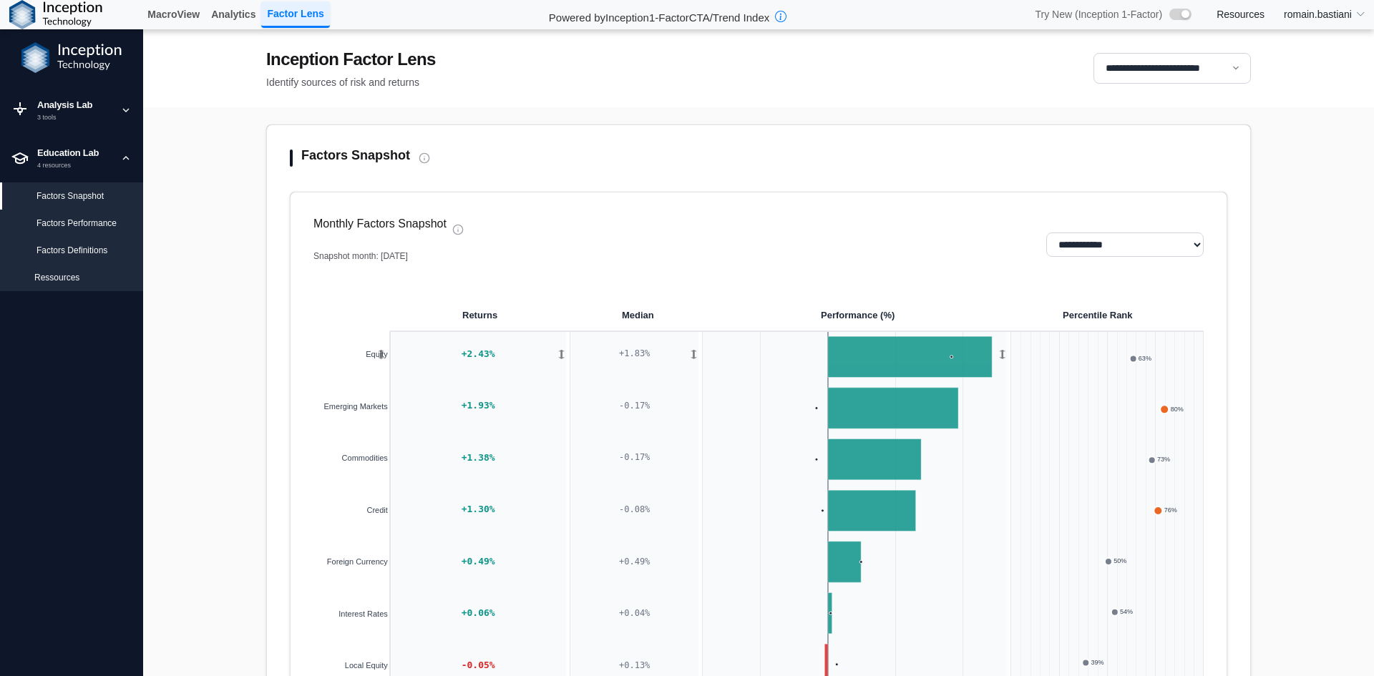
click at [67, 221] on div "Factors Performance" at bounding box center [83, 223] width 95 height 13
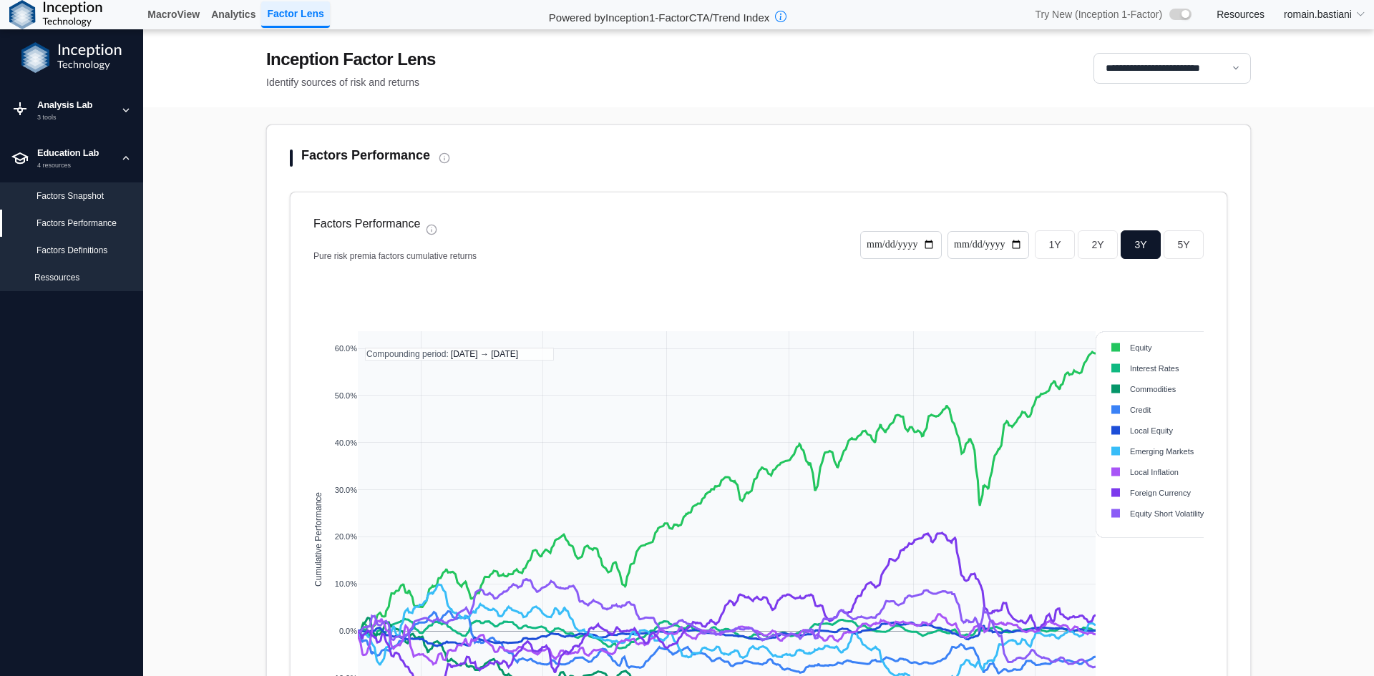
click at [67, 200] on div "Factors Snapshot" at bounding box center [83, 196] width 95 height 13
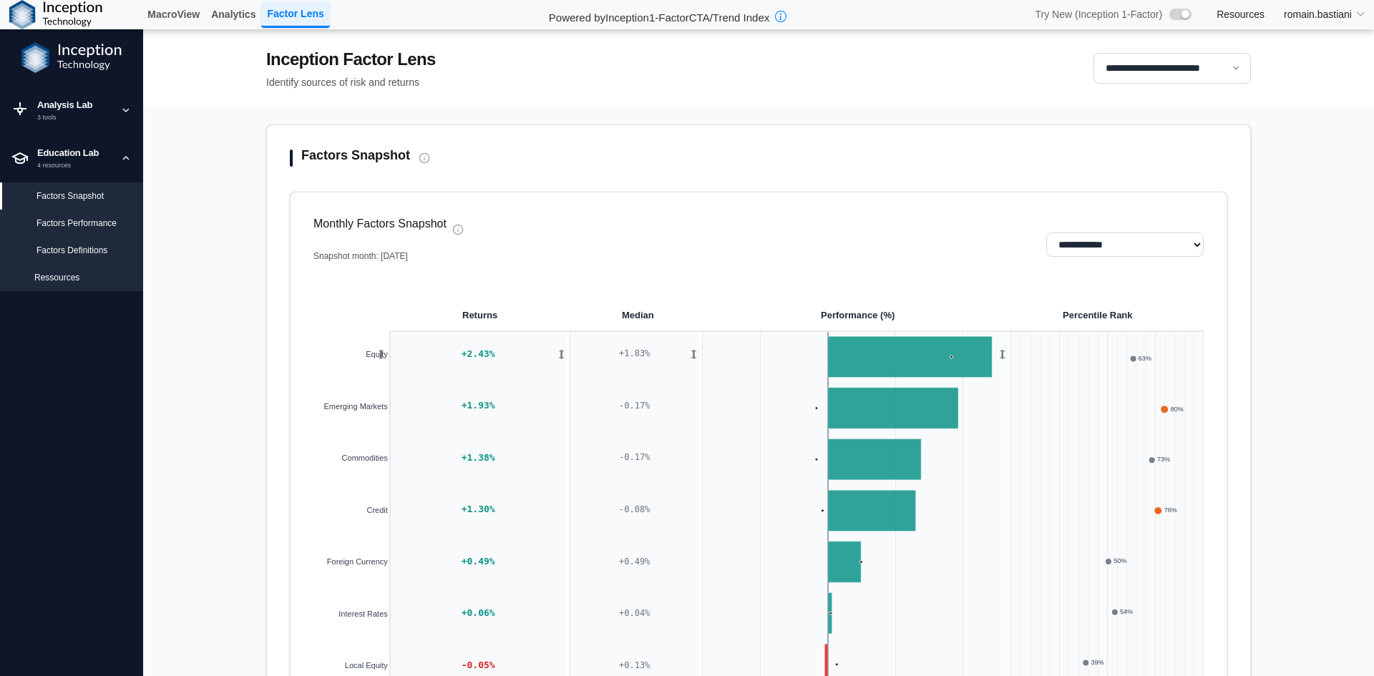
click at [68, 222] on div "Factors Performance" at bounding box center [83, 223] width 95 height 13
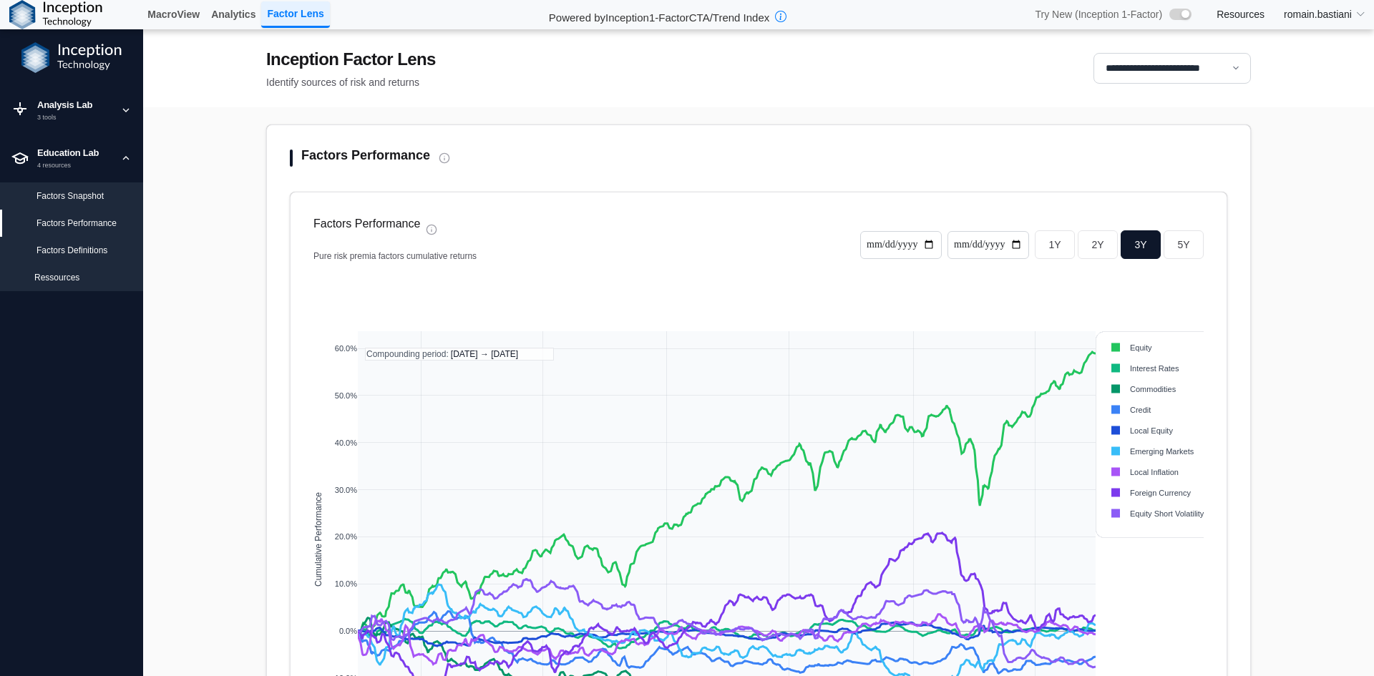
click at [59, 243] on div "Factors Definitions" at bounding box center [71, 250] width 143 height 27
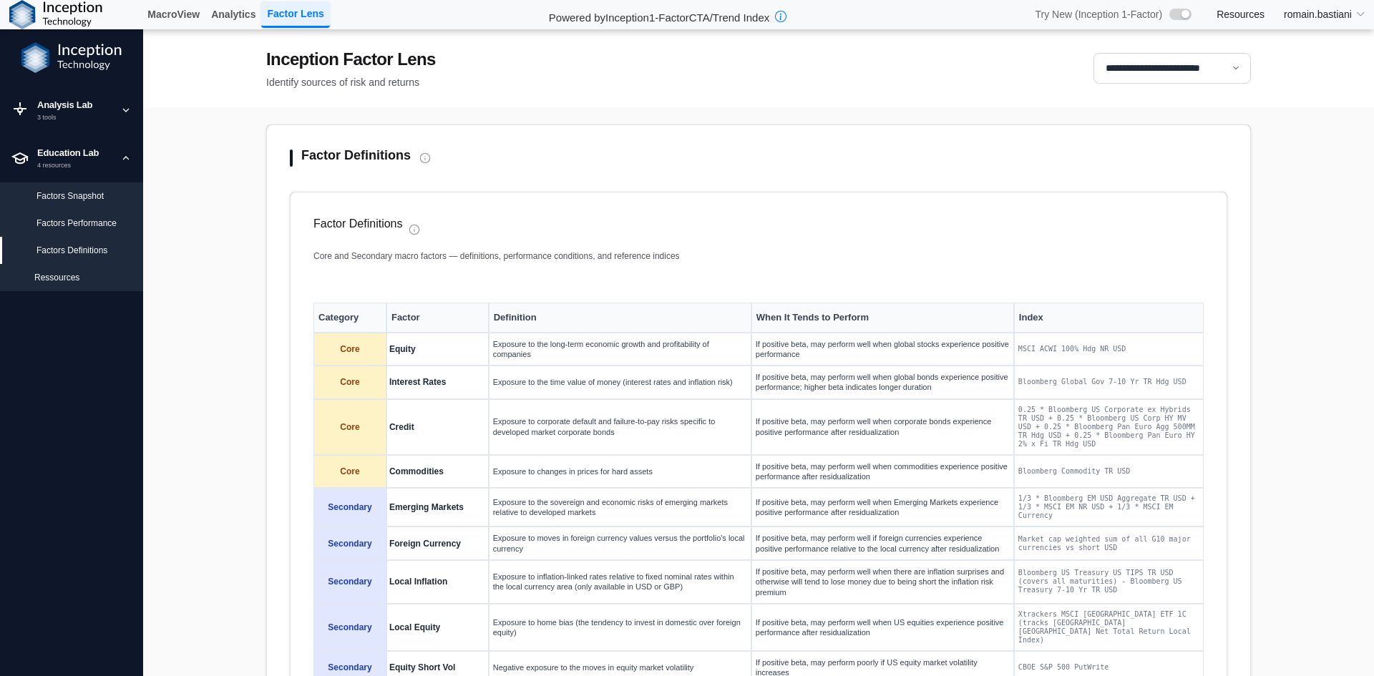
click at [52, 226] on div "Factors Performance" at bounding box center [83, 223] width 95 height 13
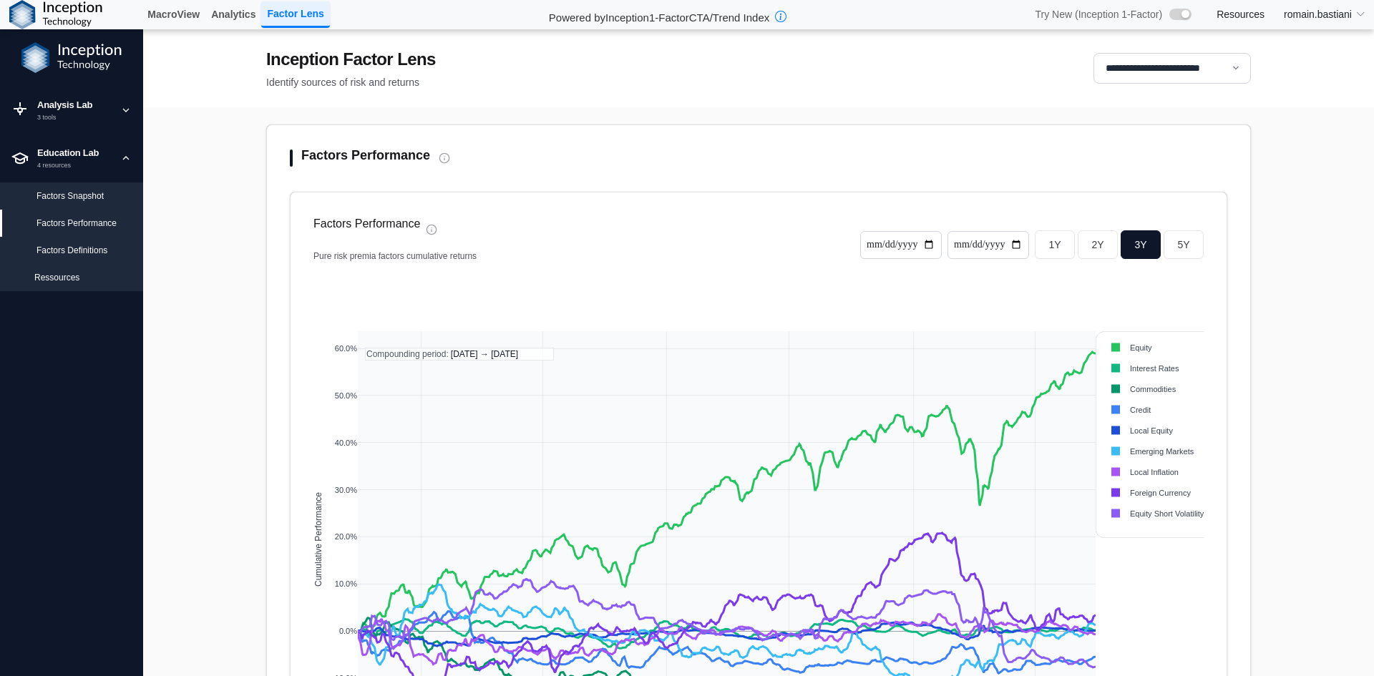
click at [55, 205] on div "Factors Snapshot" at bounding box center [71, 195] width 143 height 27
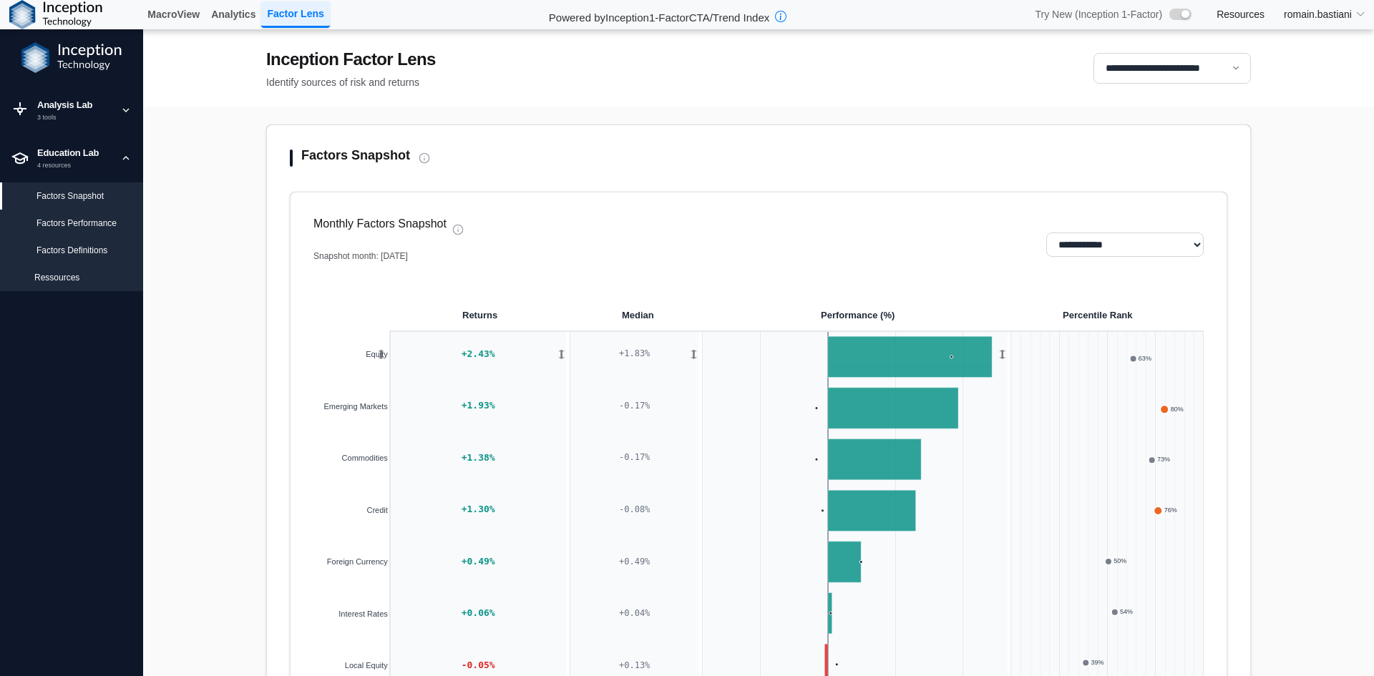
click at [59, 218] on div "Factors Performance" at bounding box center [83, 223] width 95 height 13
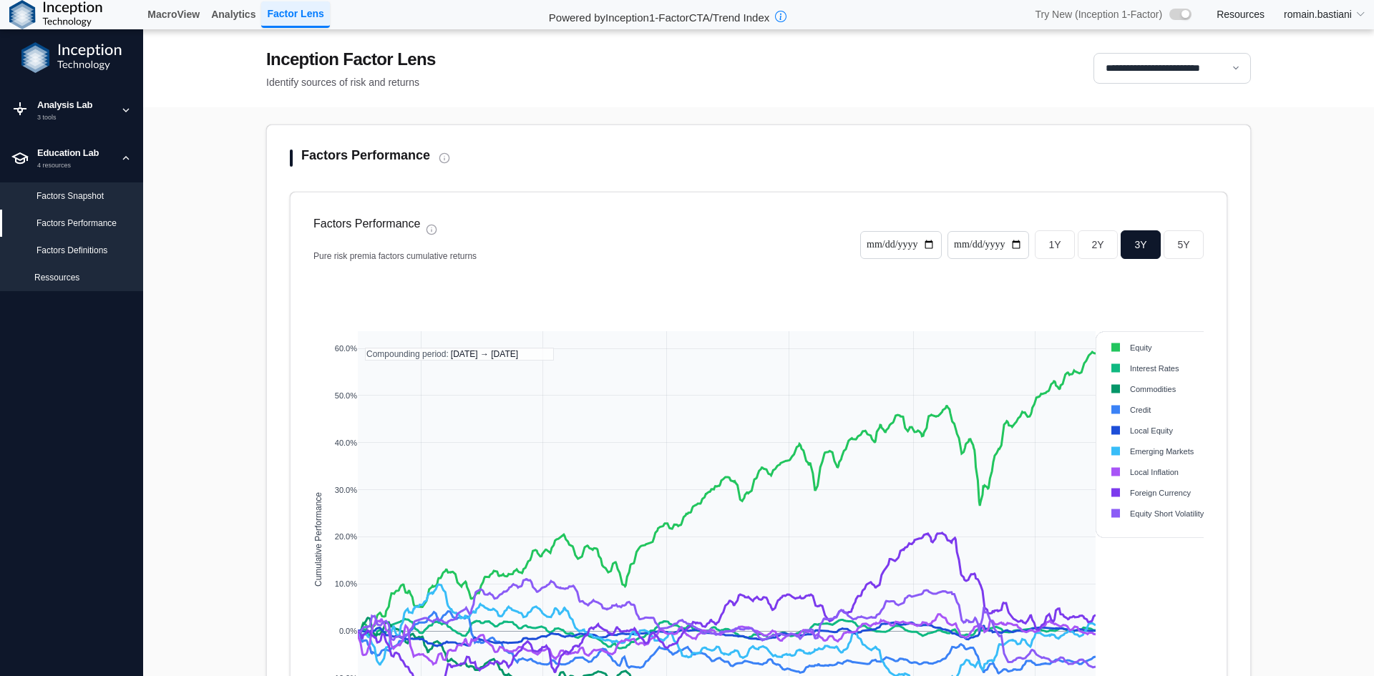
click at [58, 239] on div "Factors Definitions" at bounding box center [71, 250] width 143 height 27
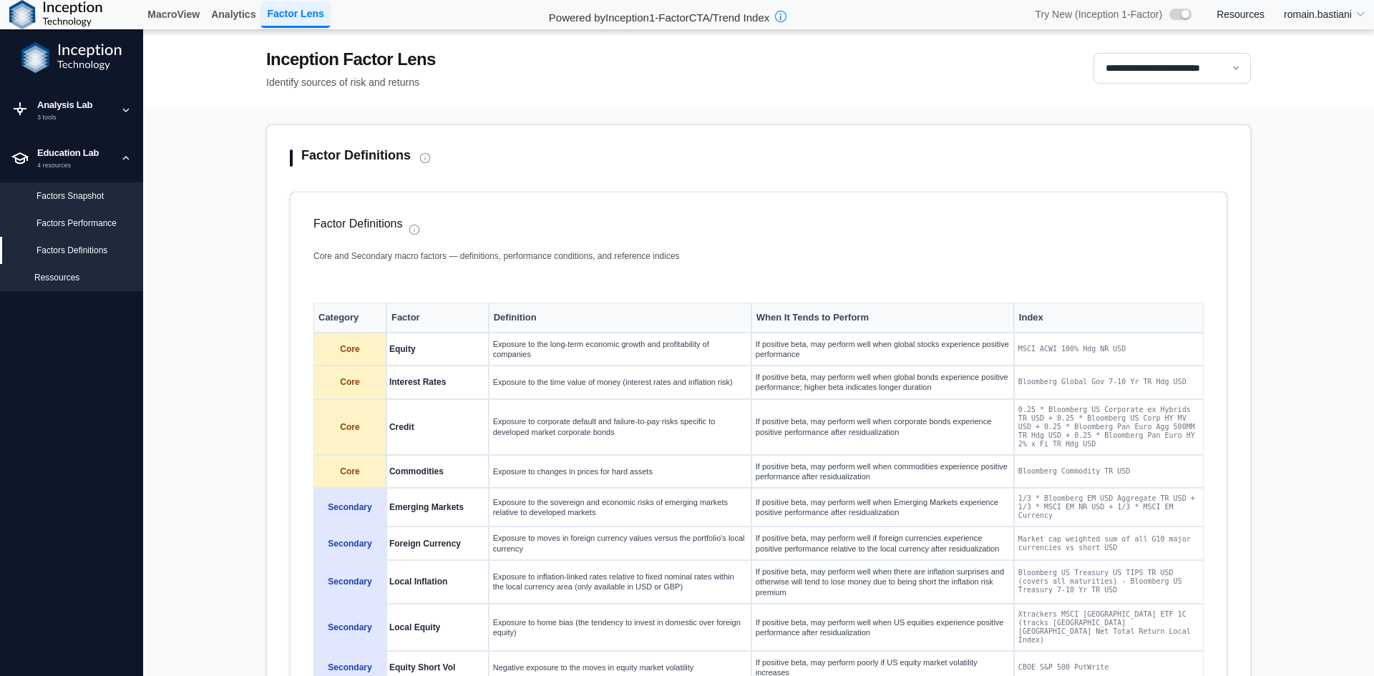
click at [54, 204] on div "Factors Snapshot" at bounding box center [71, 195] width 143 height 27
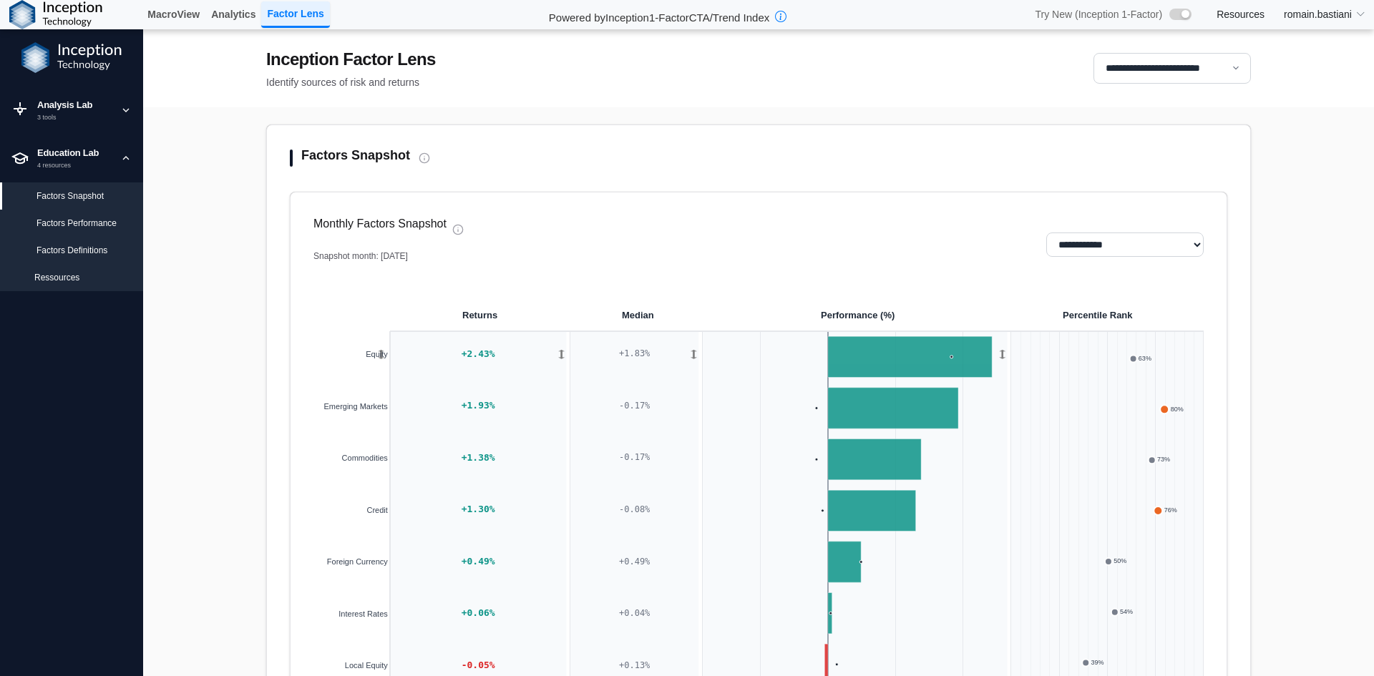
click at [62, 215] on div "Factors Performance" at bounding box center [71, 223] width 143 height 27
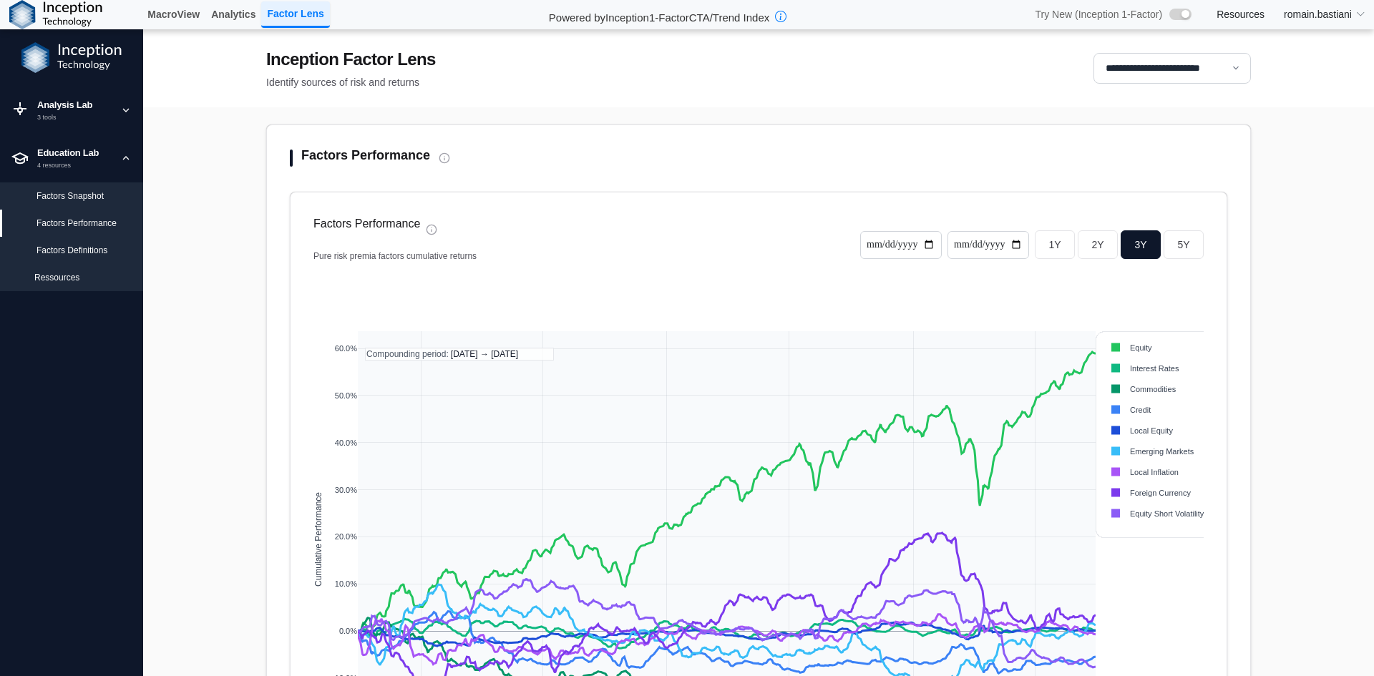
click at [60, 201] on div "Factors Snapshot" at bounding box center [83, 196] width 95 height 13
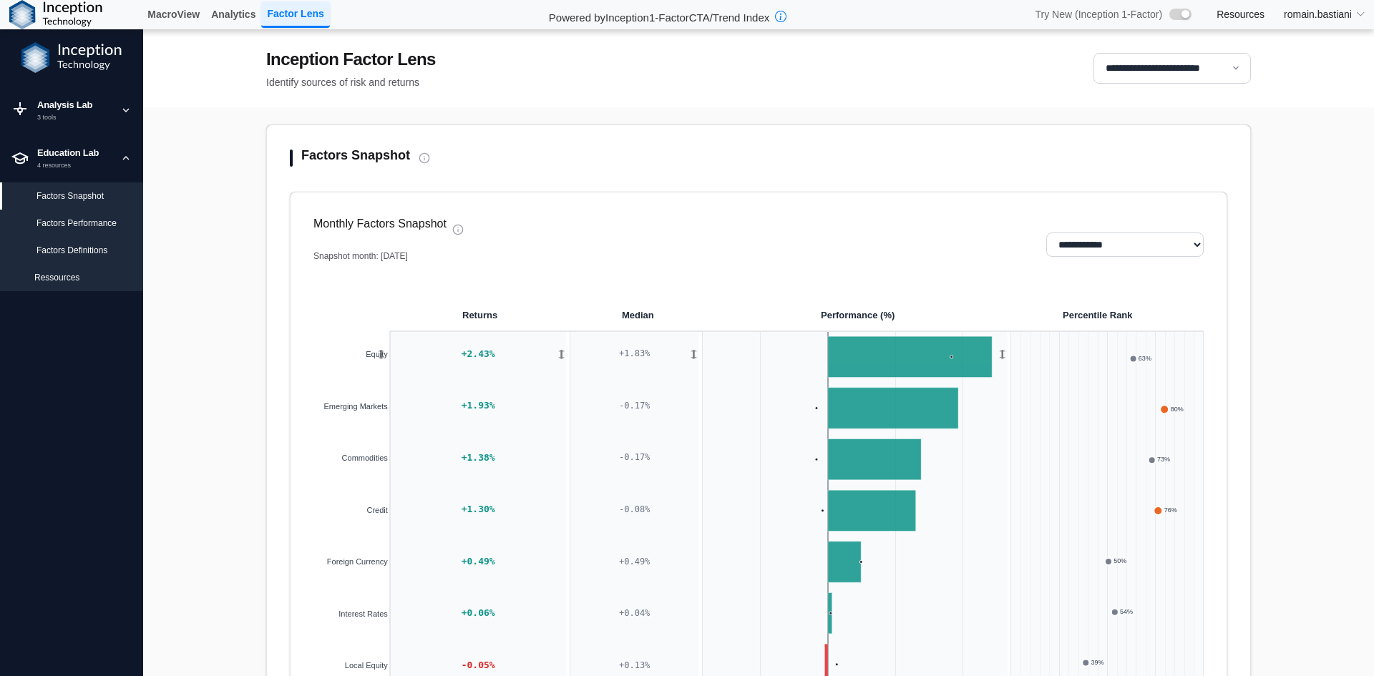
click at [60, 218] on div "Factors Performance" at bounding box center [83, 223] width 95 height 13
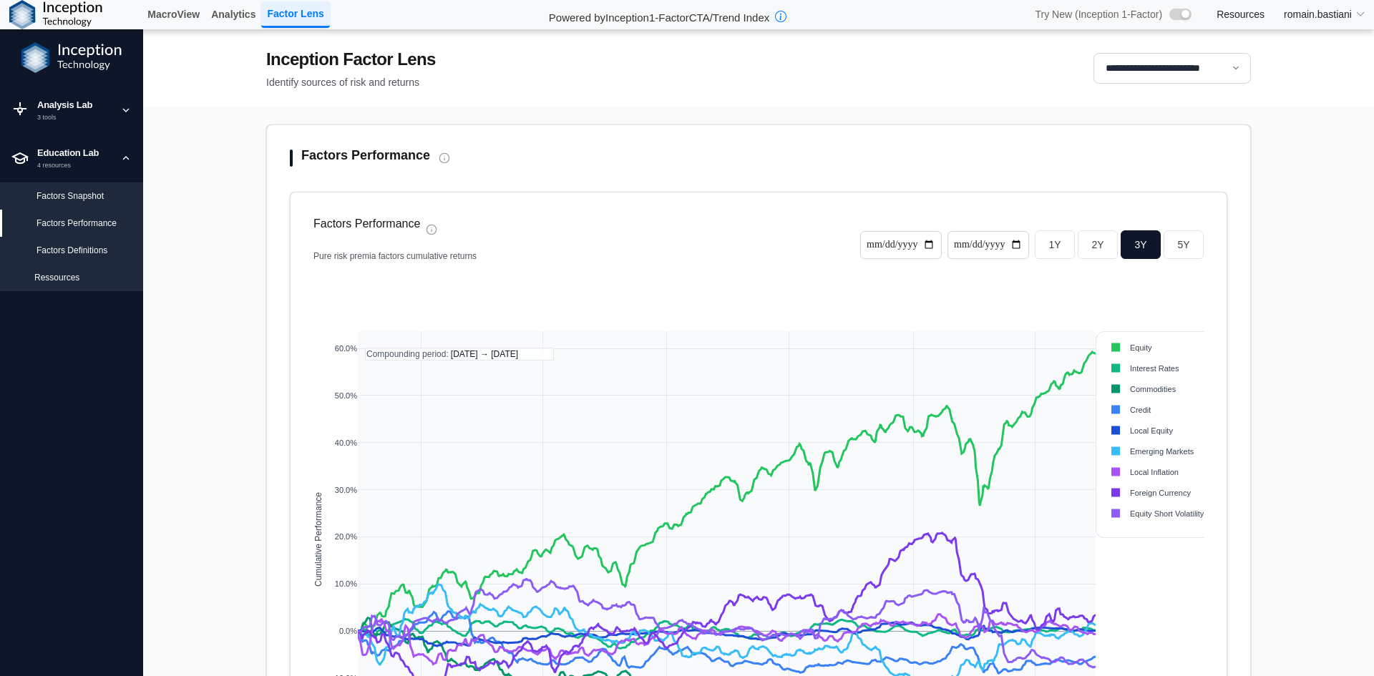
click at [58, 237] on div "Factors Definitions" at bounding box center [71, 250] width 143 height 27
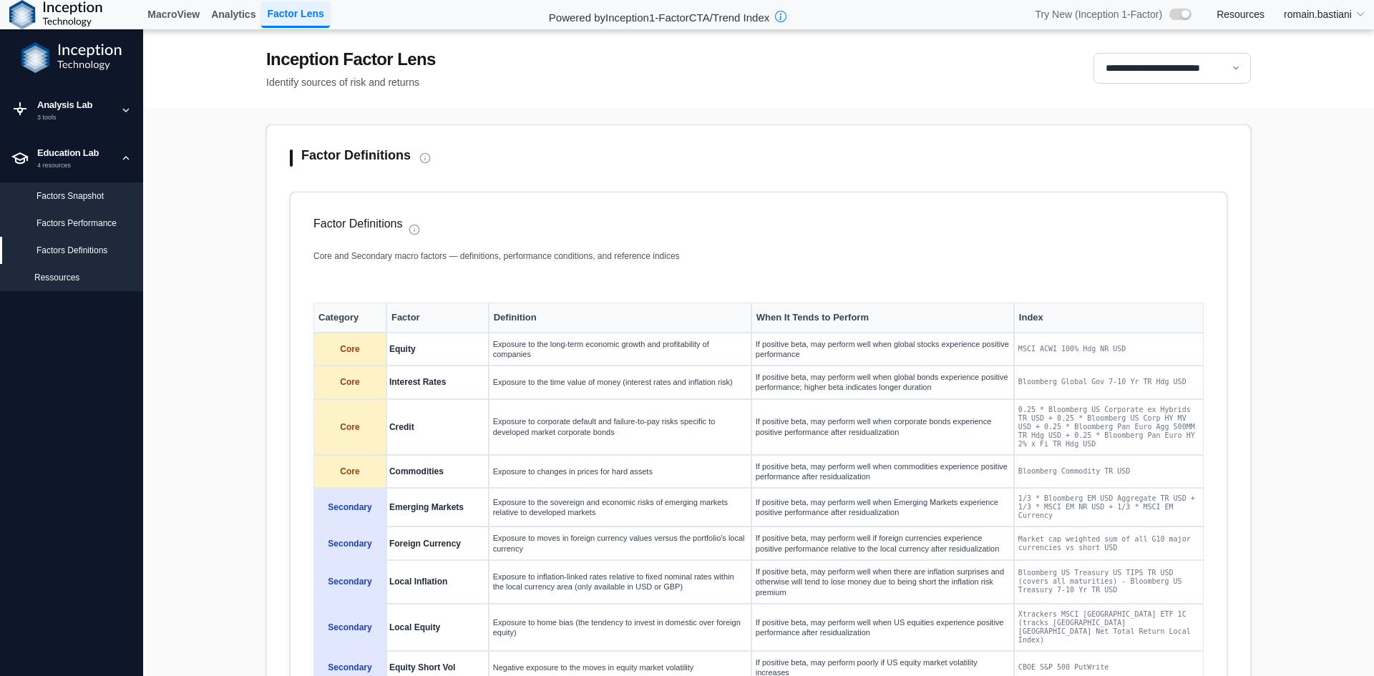
click at [56, 223] on div "Factors Performance" at bounding box center [83, 223] width 95 height 13
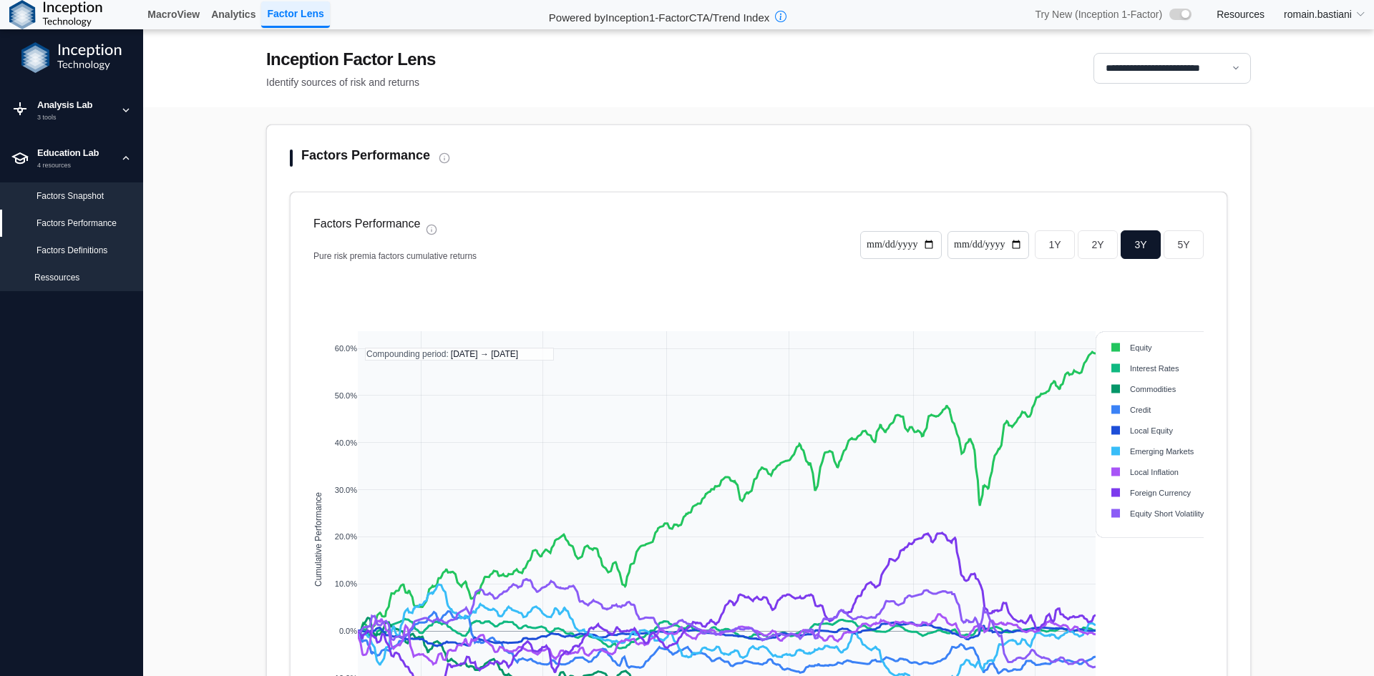
click at [54, 208] on div "Factors Snapshot" at bounding box center [71, 195] width 143 height 27
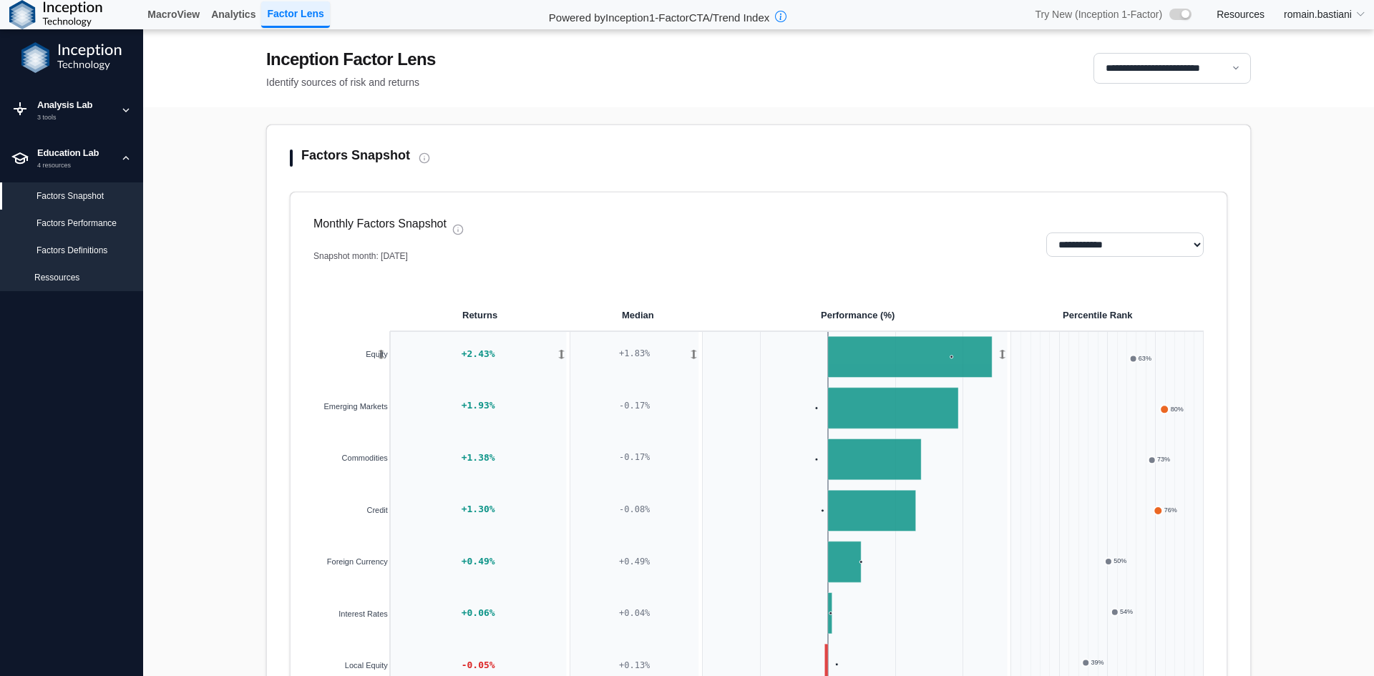
click at [57, 225] on div "Factors Performance" at bounding box center [83, 223] width 95 height 13
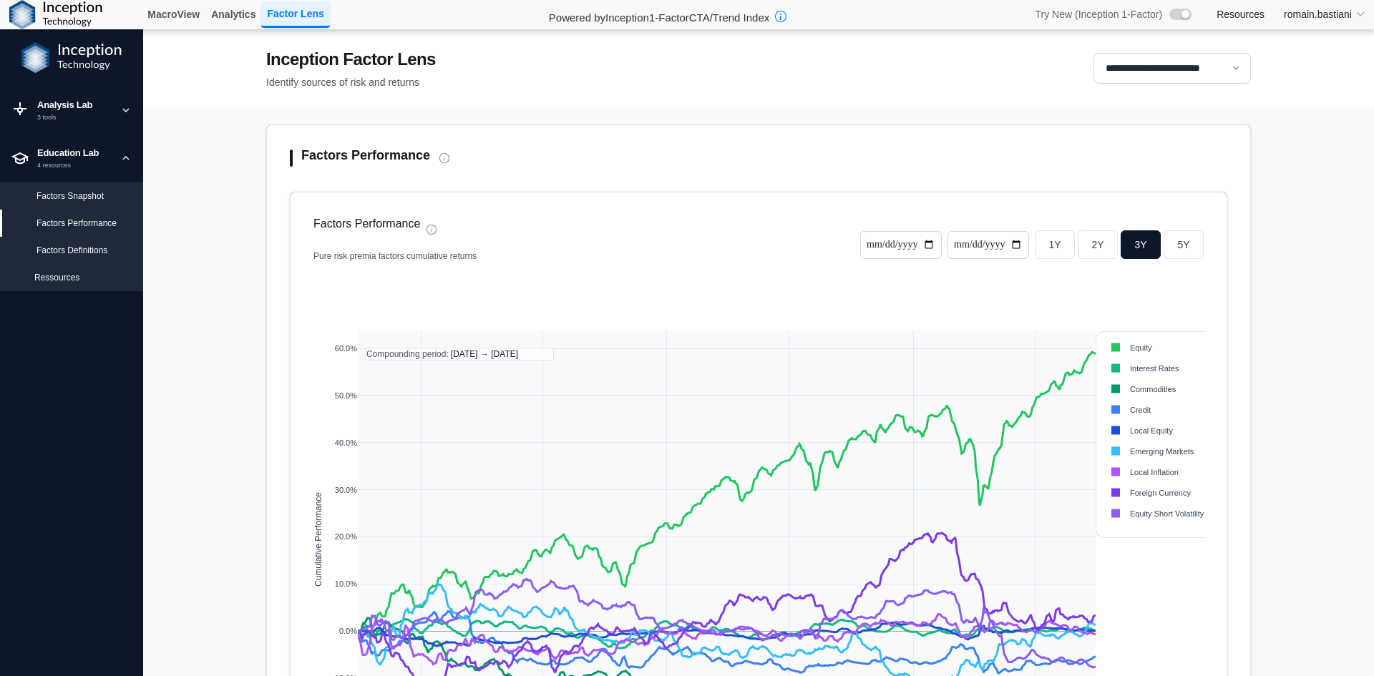
click at [55, 238] on div "Factors Definitions" at bounding box center [71, 250] width 143 height 27
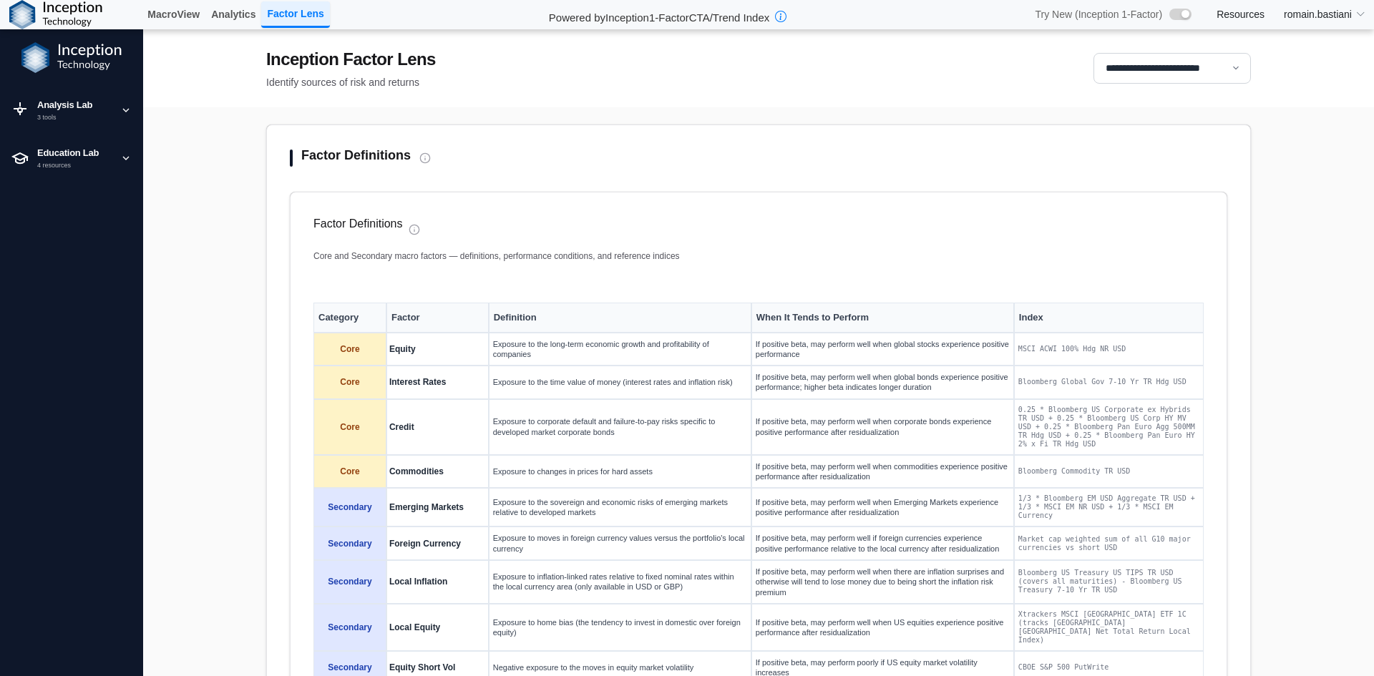
click at [1219, 6] on div "Try New (Inception 1-Factor) Resources romain.bastiani Log in" at bounding box center [1198, 14] width 354 height 26
click at [1217, 15] on link "Resources" at bounding box center [1241, 14] width 48 height 13
click at [165, 3] on link "MacroView" at bounding box center [174, 14] width 64 height 24
click at [248, 24] on link "Analytics" at bounding box center [233, 14] width 56 height 24
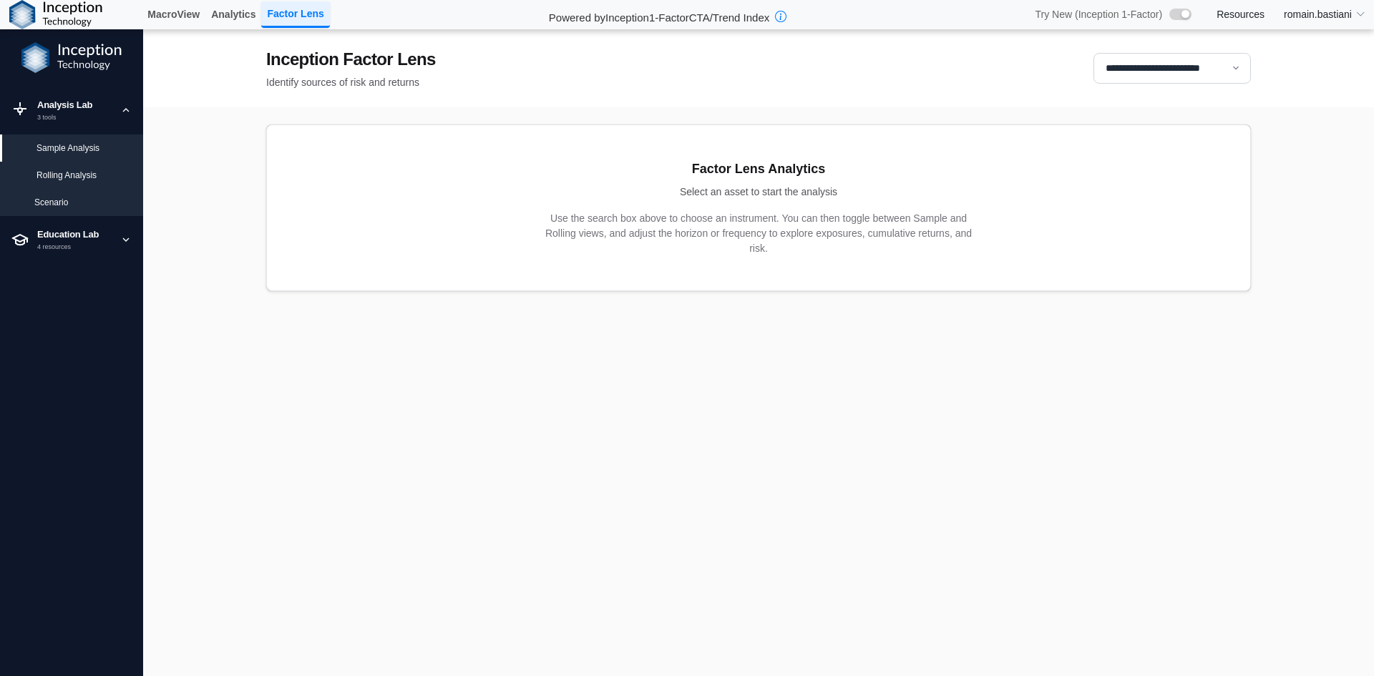
click at [53, 167] on div "Rolling Analysis" at bounding box center [71, 175] width 143 height 27
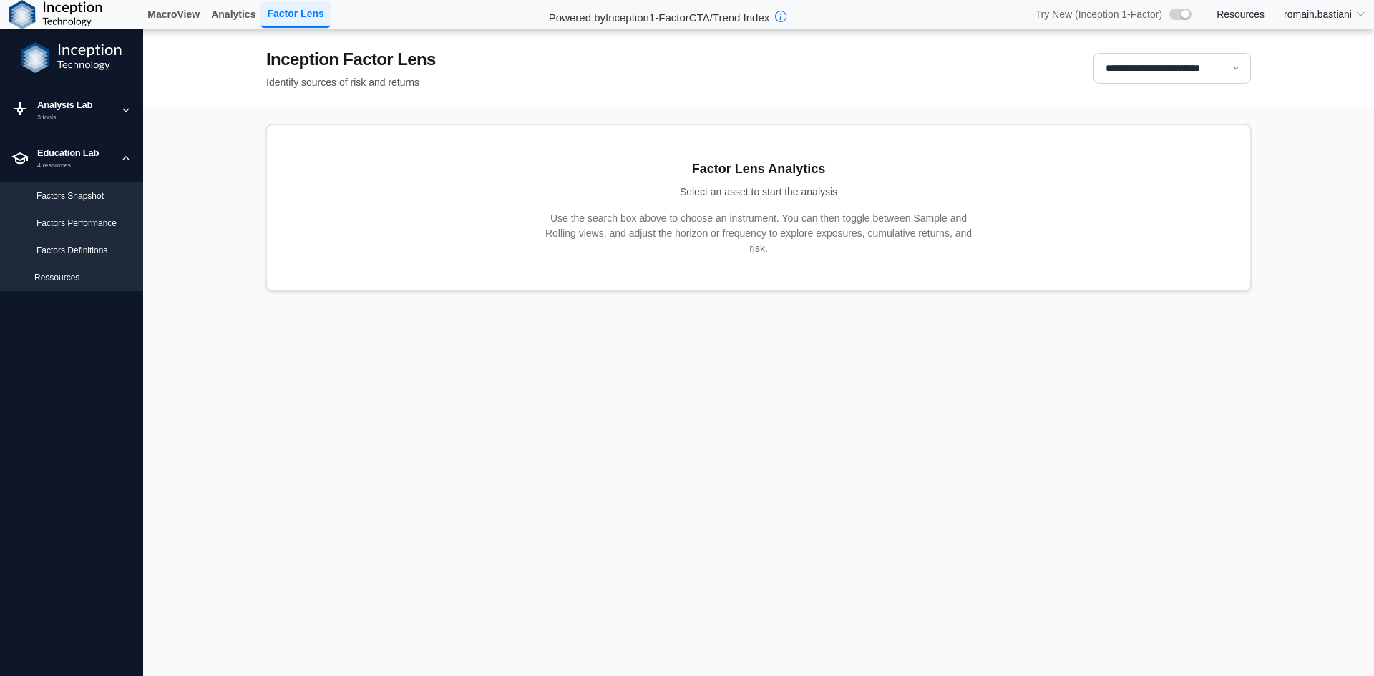
click at [81, 210] on div "Factors Performance" at bounding box center [71, 223] width 143 height 27
